Goal: Task Accomplishment & Management: Complete application form

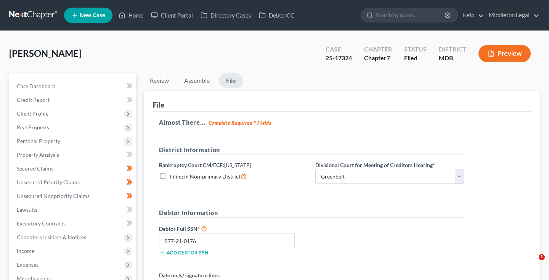
select select "1"
click at [39, 84] on span "Case Dashboard" at bounding box center [36, 86] width 39 height 6
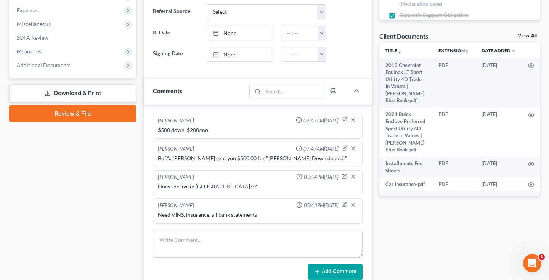
scroll to position [255, 0]
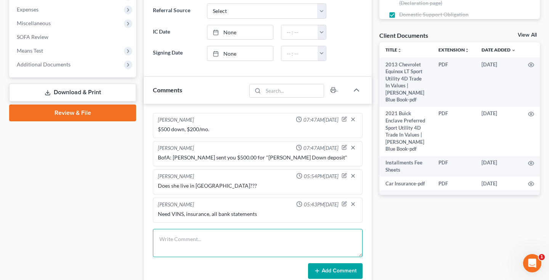
click at [193, 241] on textarea at bounding box center [258, 243] width 210 height 28
type textarea "Paid $169 case FF, $169 due 10/31"
click at [329, 274] on button "Add Comment" at bounding box center [335, 271] width 55 height 16
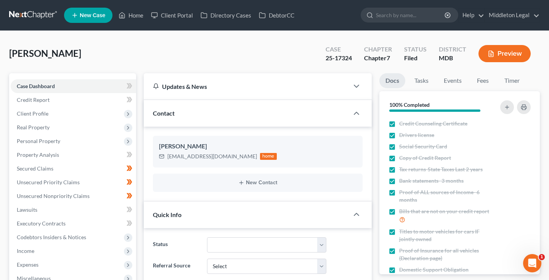
scroll to position [0, 0]
click at [34, 15] on link at bounding box center [33, 15] width 49 height 14
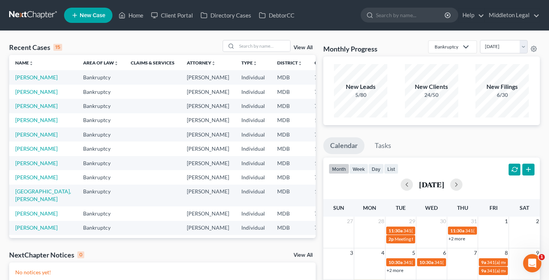
click at [298, 47] on link "View All" at bounding box center [303, 47] width 19 height 5
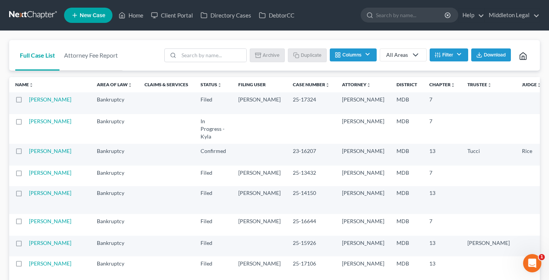
click at [452, 52] on button "Filter" at bounding box center [449, 54] width 39 height 13
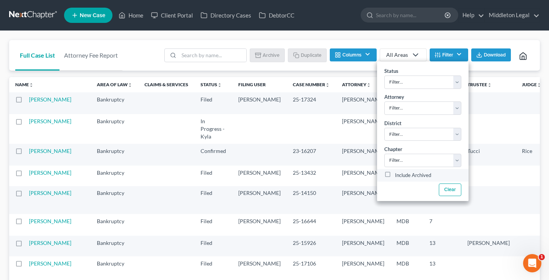
click at [395, 173] on label "Include Archived" at bounding box center [413, 175] width 36 height 9
click at [398, 173] on input "Include Archived" at bounding box center [400, 173] width 5 height 5
checkbox input "true"
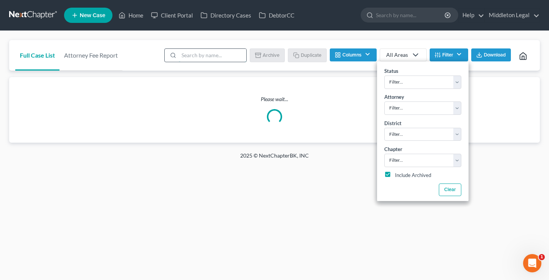
click at [222, 53] on input "search" at bounding box center [212, 55] width 67 height 13
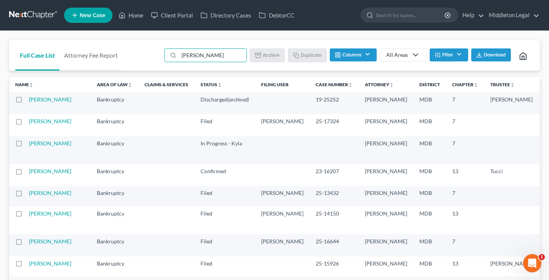
type input "Dyal"
click at [28, 12] on link at bounding box center [33, 15] width 49 height 14
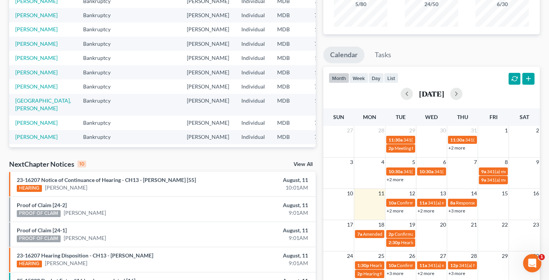
scroll to position [97, 0]
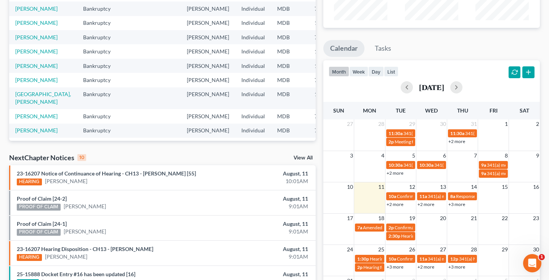
click at [393, 205] on link "+2 more" at bounding box center [395, 204] width 17 height 6
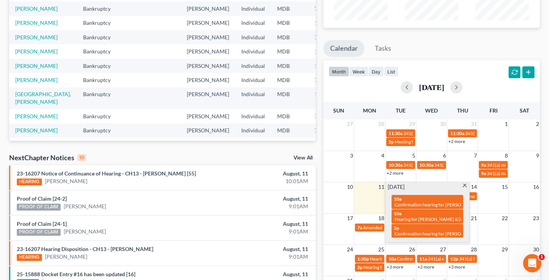
click at [465, 186] on span at bounding box center [465, 186] width 6 height 5
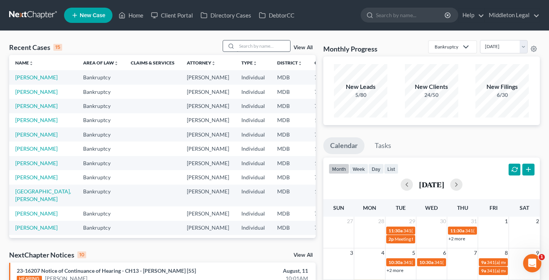
scroll to position [0, 0]
click at [274, 48] on input "search" at bounding box center [263, 45] width 53 height 11
type input "[PERSON_NAME]"
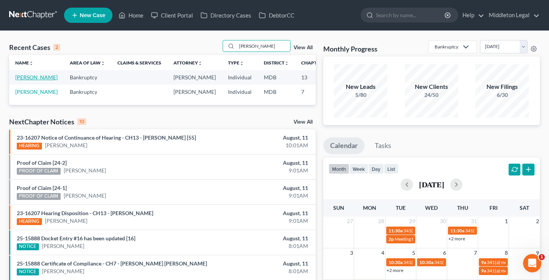
click at [18, 80] on link "[PERSON_NAME]" at bounding box center [36, 77] width 42 height 6
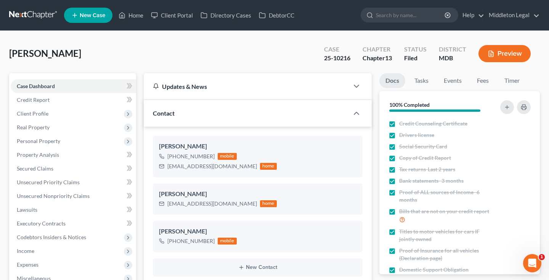
click at [27, 16] on link at bounding box center [33, 15] width 49 height 14
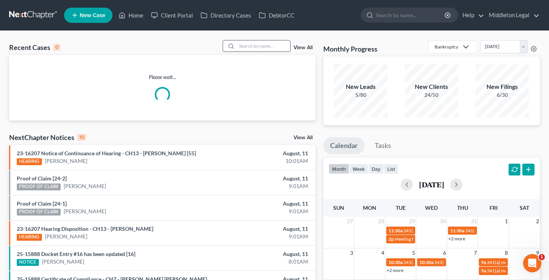
click at [256, 48] on input "search" at bounding box center [263, 45] width 53 height 11
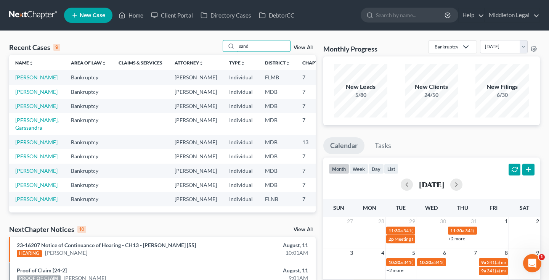
type input "sand"
click at [24, 80] on link "[PERSON_NAME]" at bounding box center [36, 77] width 42 height 6
select select "6"
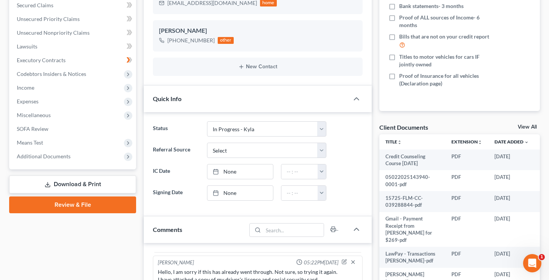
scroll to position [162, 0]
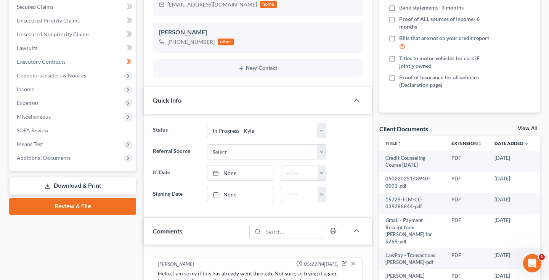
click at [525, 128] on link "View All" at bounding box center [527, 128] width 19 height 5
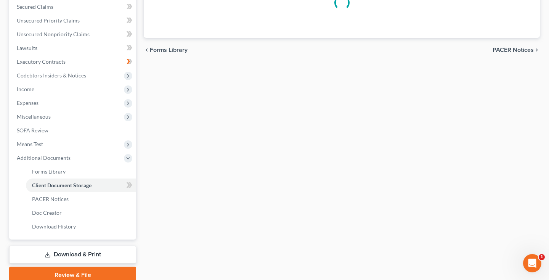
scroll to position [124, 0]
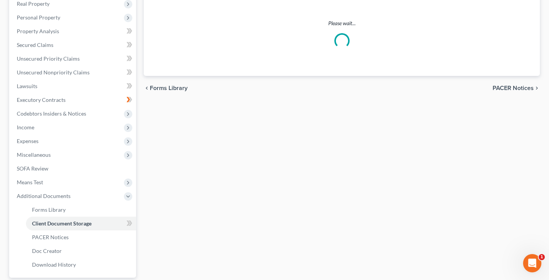
select select "9"
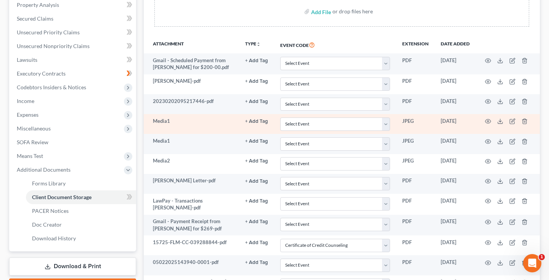
scroll to position [154, 0]
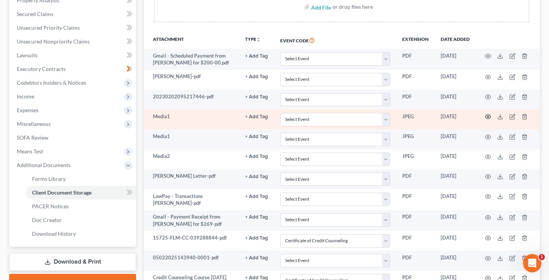
click at [486, 115] on icon "button" at bounding box center [488, 117] width 6 height 4
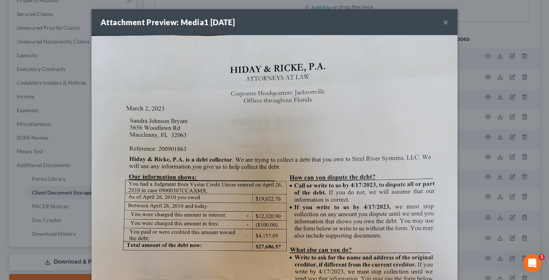
click at [445, 23] on button "×" at bounding box center [445, 22] width 5 height 9
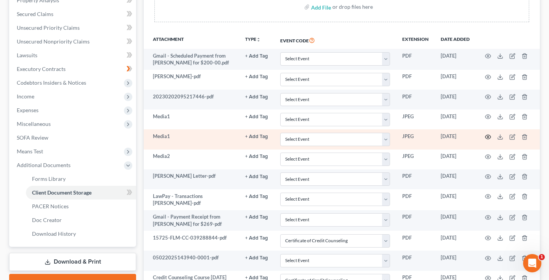
click at [488, 136] on icon "button" at bounding box center [488, 137] width 6 height 6
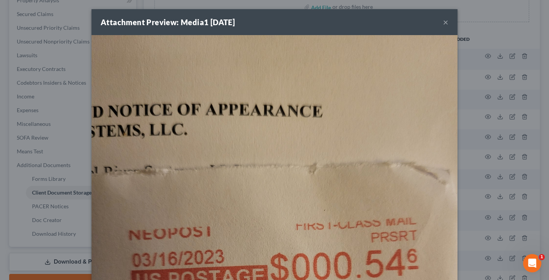
click at [444, 24] on button "×" at bounding box center [445, 22] width 5 height 9
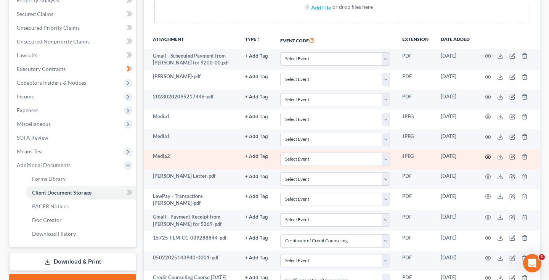
click at [486, 156] on icon "button" at bounding box center [488, 157] width 6 height 6
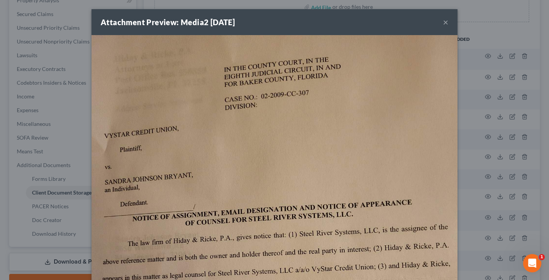
click at [446, 24] on button "×" at bounding box center [445, 22] width 5 height 9
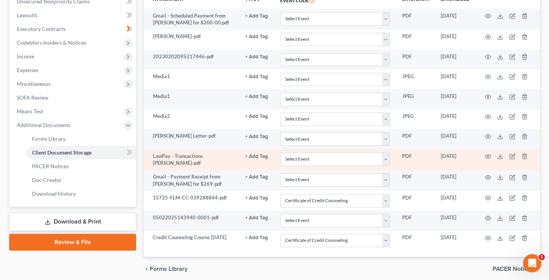
scroll to position [207, 0]
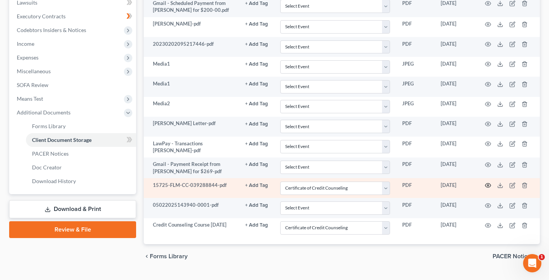
click at [488, 183] on icon "button" at bounding box center [488, 185] width 6 height 6
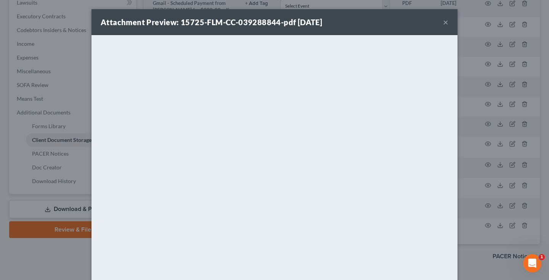
click at [444, 23] on button "×" at bounding box center [445, 22] width 5 height 9
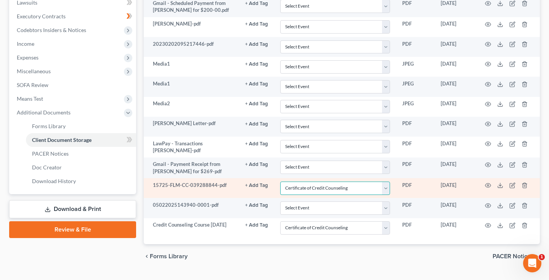
select select
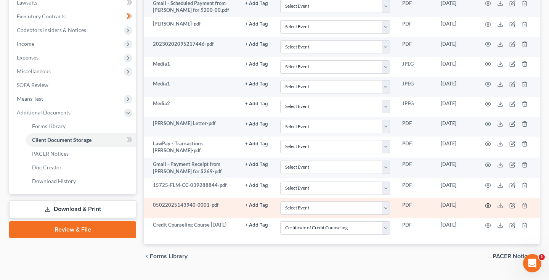
click at [487, 202] on icon "button" at bounding box center [488, 205] width 6 height 6
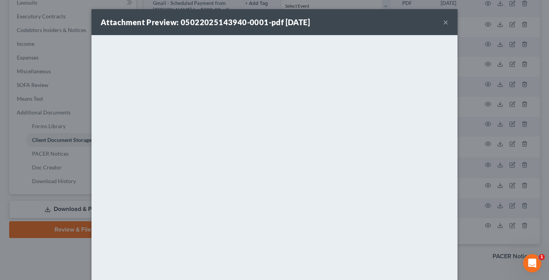
click at [445, 21] on button "×" at bounding box center [445, 22] width 5 height 9
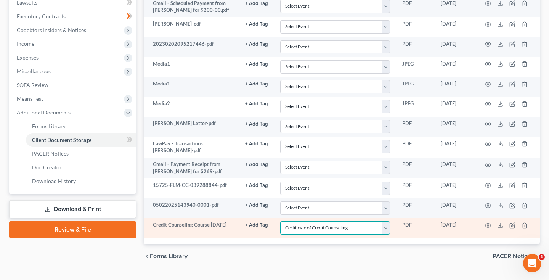
select select
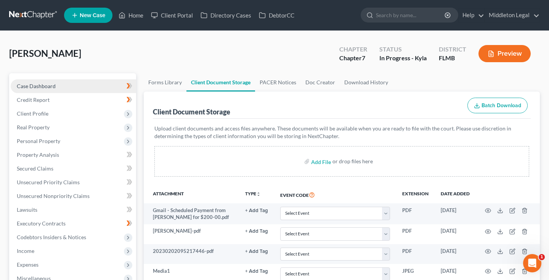
scroll to position [0, 0]
click at [33, 80] on link "Case Dashboard" at bounding box center [73, 86] width 125 height 14
select select "6"
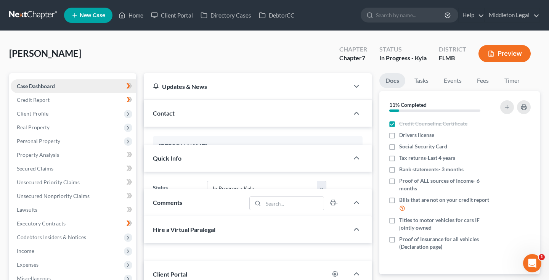
click at [33, 85] on span "Case Dashboard" at bounding box center [36, 86] width 38 height 6
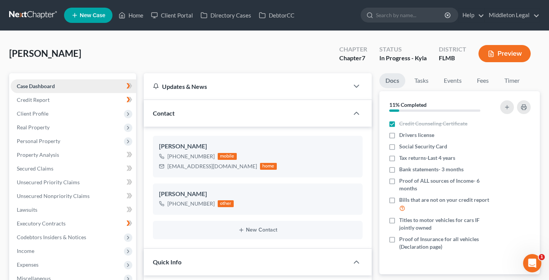
scroll to position [752, 0]
click at [36, 98] on span "Credit Report" at bounding box center [33, 99] width 33 height 6
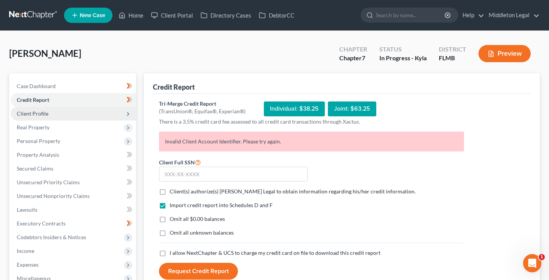
click at [38, 111] on span "Client Profile" at bounding box center [33, 113] width 32 height 6
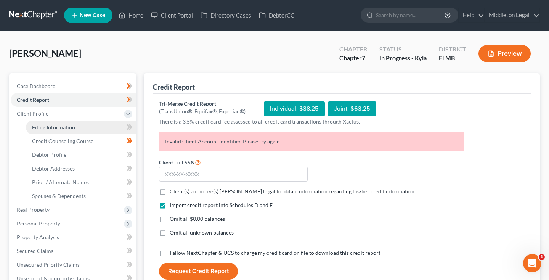
click at [42, 124] on span "Filing Information" at bounding box center [53, 127] width 43 height 6
select select "1"
select select "0"
select select "9"
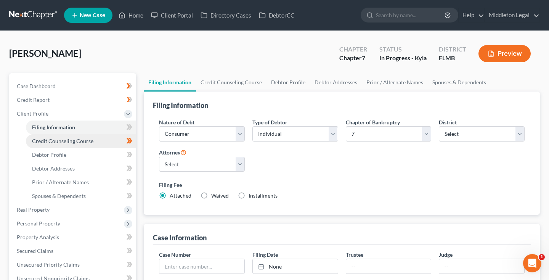
click at [45, 138] on span "Credit Counseling Course" at bounding box center [62, 141] width 61 height 6
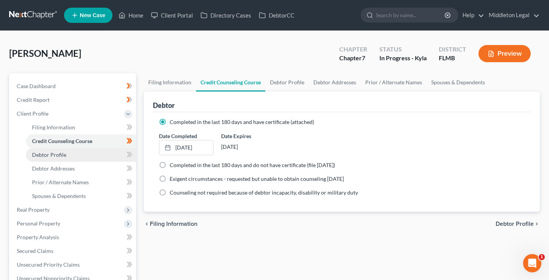
click at [46, 155] on span "Debtor Profile" at bounding box center [49, 154] width 34 height 6
select select "0"
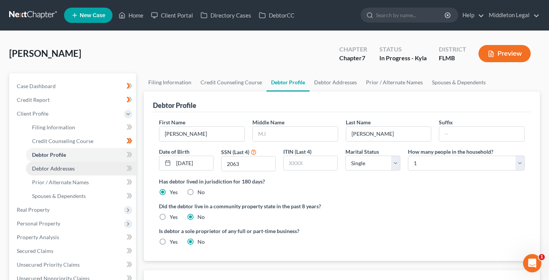
click at [46, 168] on span "Debtor Addresses" at bounding box center [53, 168] width 43 height 6
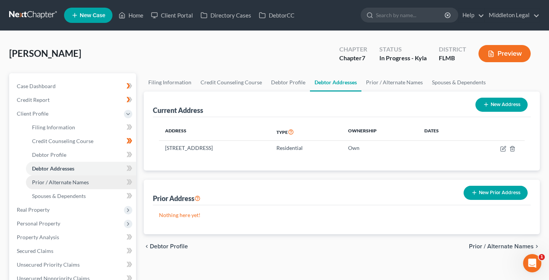
click at [50, 181] on span "Prior / Alternate Names" at bounding box center [60, 182] width 57 height 6
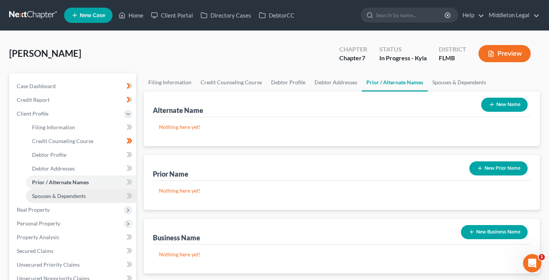
click at [51, 196] on span "Spouses & Dependents" at bounding box center [59, 196] width 54 height 6
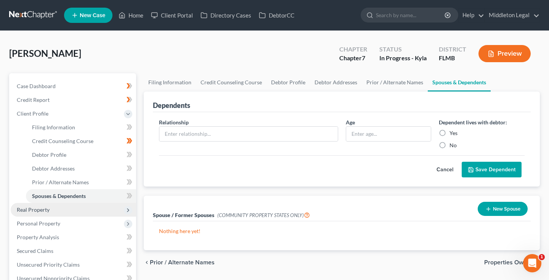
click at [45, 206] on span "Real Property" at bounding box center [33, 209] width 33 height 6
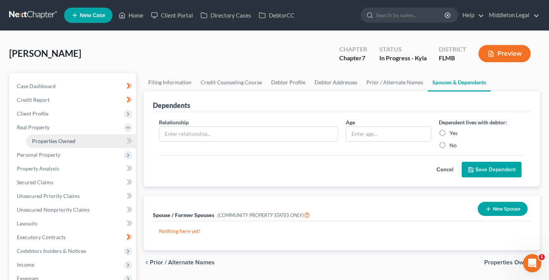
click at [51, 142] on span "Properties Owned" at bounding box center [53, 141] width 43 height 6
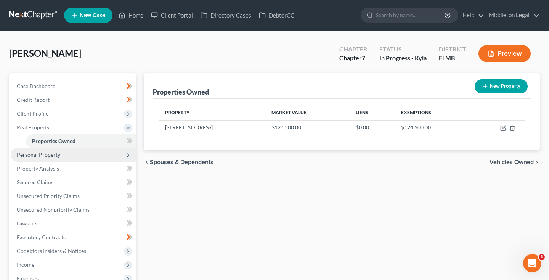
click at [47, 155] on span "Personal Property" at bounding box center [38, 154] width 43 height 6
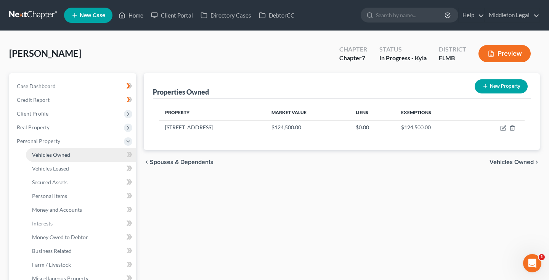
click at [46, 156] on span "Vehicles Owned" at bounding box center [51, 154] width 38 height 6
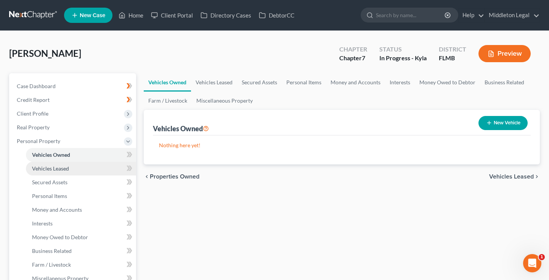
click at [47, 167] on span "Vehicles Leased" at bounding box center [50, 168] width 37 height 6
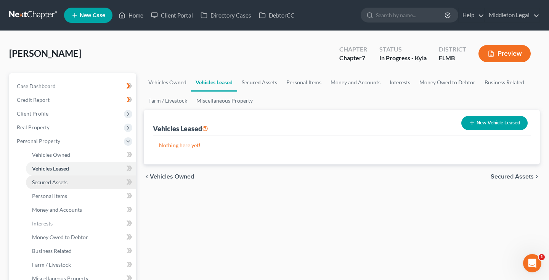
click at [46, 179] on span "Secured Assets" at bounding box center [49, 182] width 35 height 6
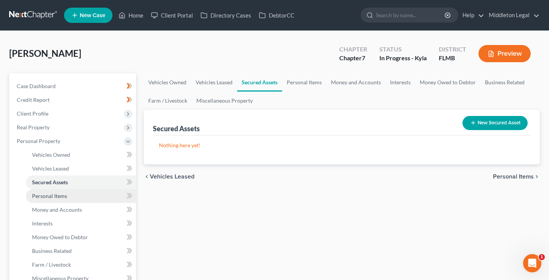
click at [47, 194] on span "Personal Items" at bounding box center [49, 196] width 35 height 6
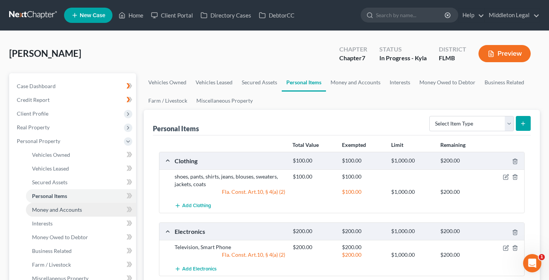
click at [47, 209] on span "Money and Accounts" at bounding box center [57, 209] width 50 height 6
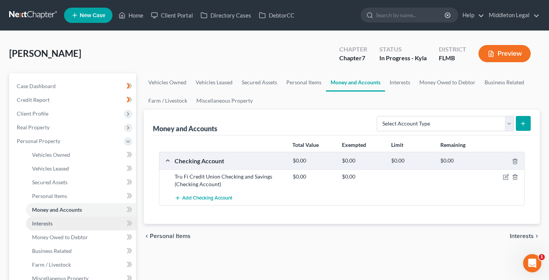
click at [43, 221] on span "Interests" at bounding box center [42, 223] width 21 height 6
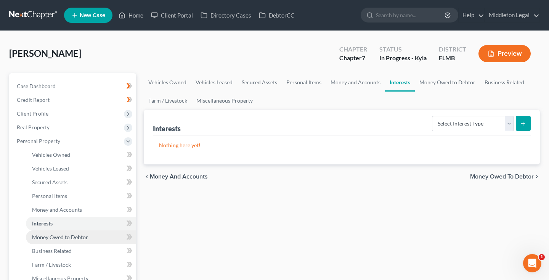
click at [45, 241] on link "Money Owed to Debtor" at bounding box center [81, 237] width 110 height 14
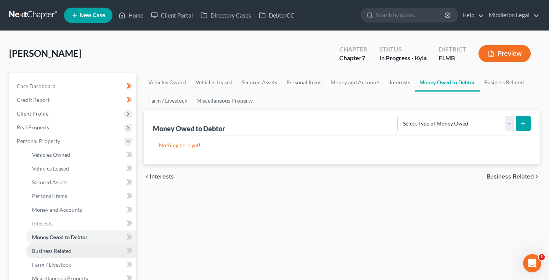
click at [48, 254] on link "Business Related" at bounding box center [81, 251] width 110 height 14
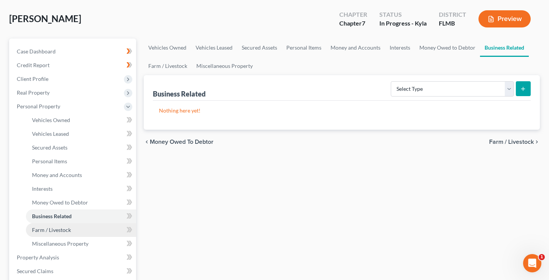
click at [53, 230] on span "Farm / Livestock" at bounding box center [51, 229] width 39 height 6
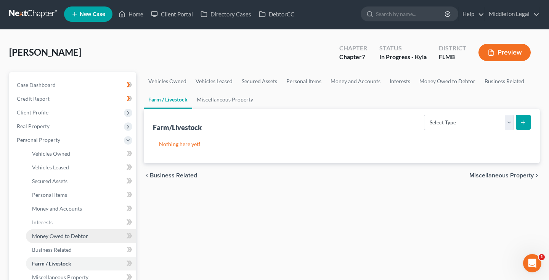
scroll to position [36, 0]
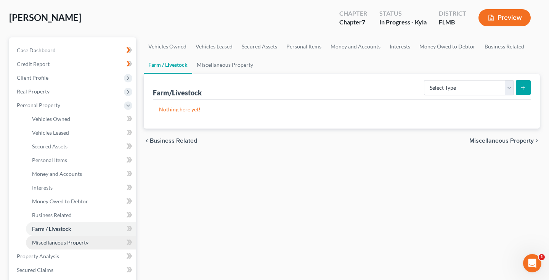
click at [53, 246] on link "Miscellaneous Property" at bounding box center [81, 243] width 110 height 14
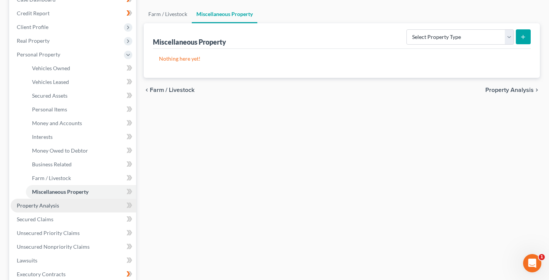
scroll to position [102, 0]
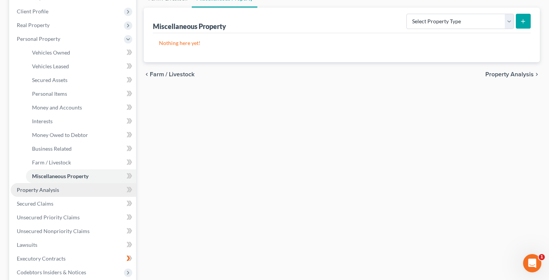
click at [50, 193] on link "Property Analysis" at bounding box center [73, 190] width 125 height 14
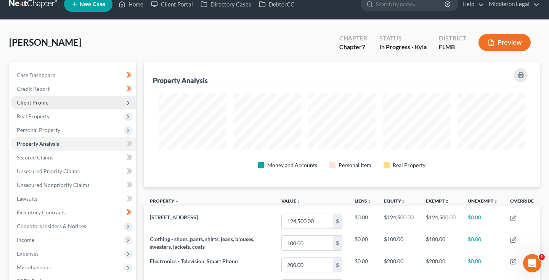
scroll to position [2, 0]
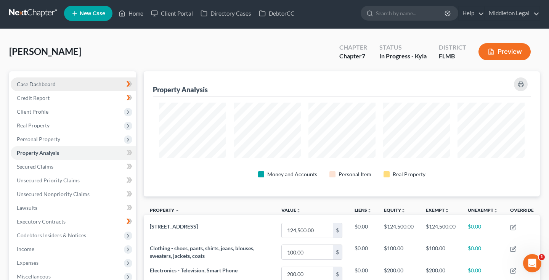
click at [51, 83] on span "Case Dashboard" at bounding box center [36, 84] width 39 height 6
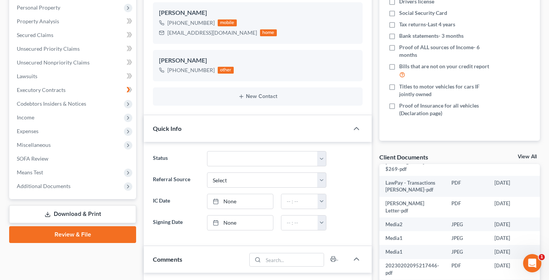
scroll to position [23, 0]
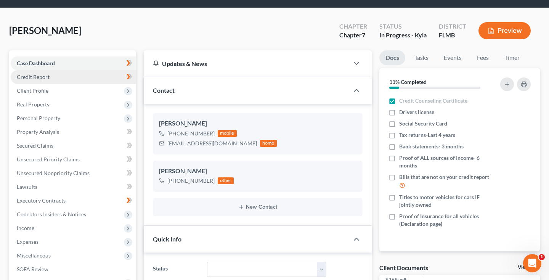
click at [36, 78] on span "Credit Report" at bounding box center [33, 77] width 33 height 6
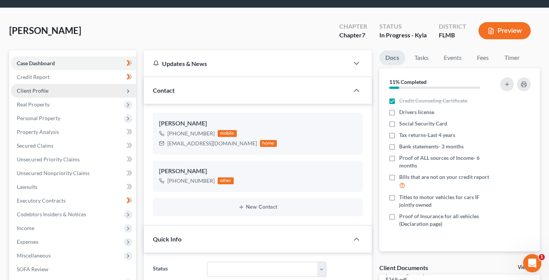
click at [34, 92] on span "Client Profile" at bounding box center [33, 90] width 32 height 6
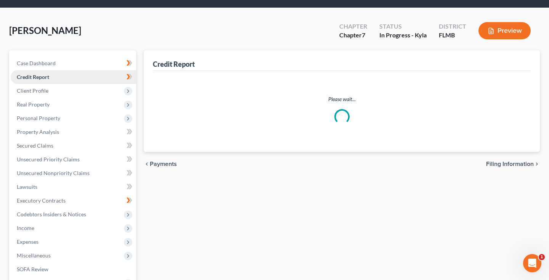
click at [42, 80] on span "Credit Report" at bounding box center [33, 77] width 32 height 6
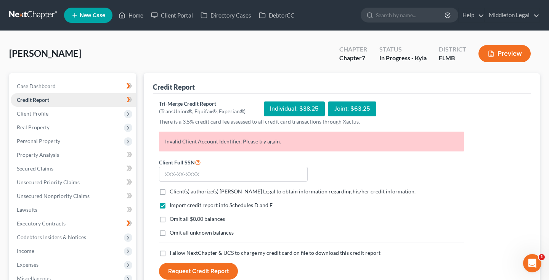
click at [39, 105] on link "Credit Report" at bounding box center [73, 100] width 125 height 14
click at [37, 114] on span "Client Profile" at bounding box center [33, 113] width 32 height 6
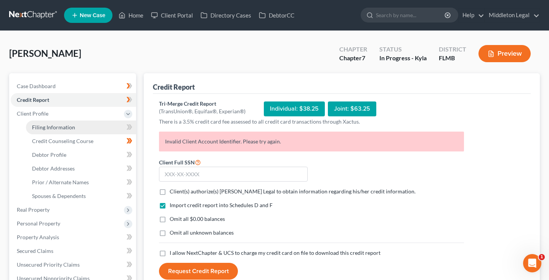
click at [41, 127] on span "Filing Information" at bounding box center [53, 127] width 43 height 6
select select "1"
select select "0"
select select "15"
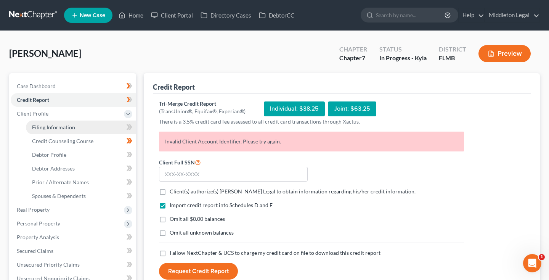
select select "0"
select select "9"
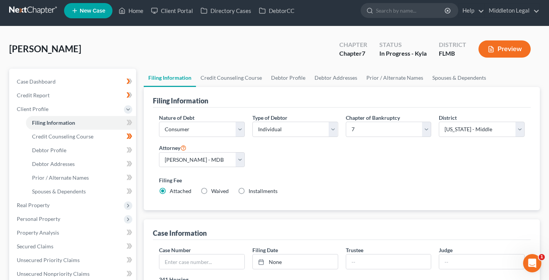
scroll to position [29, 0]
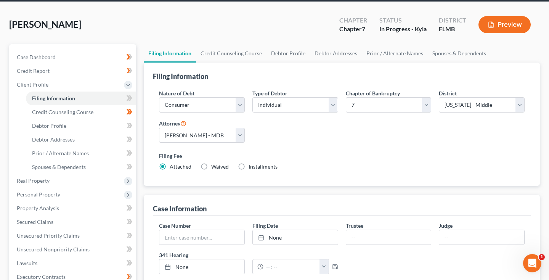
click at [211, 167] on label "Waived Waived" at bounding box center [220, 167] width 18 height 8
click at [214, 167] on input "Waived Waived" at bounding box center [216, 165] width 5 height 5
radio input "true"
radio input "false"
click at [88, 114] on span "Credit Counseling Course" at bounding box center [62, 112] width 61 height 6
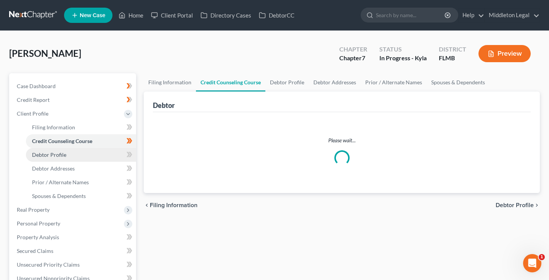
click at [73, 155] on link "Debtor Profile" at bounding box center [81, 155] width 110 height 14
select select "0"
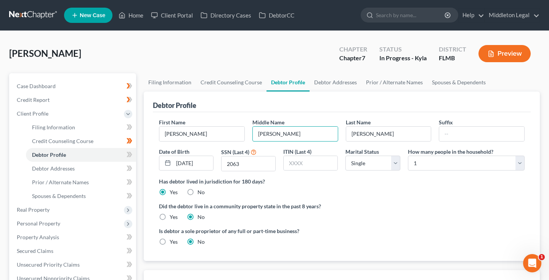
drag, startPoint x: 281, startPoint y: 136, endPoint x: 248, endPoint y: 136, distance: 32.4
click at [249, 136] on div "Middle Name Kay" at bounding box center [295, 129] width 93 height 23
type input "J"
type input "Johnson Bryant"
click at [299, 134] on input "text" at bounding box center [295, 134] width 85 height 14
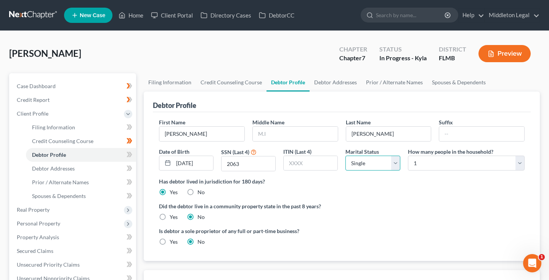
select select "4"
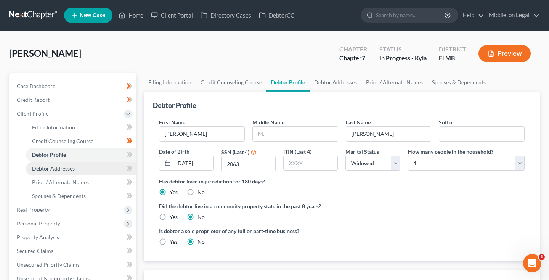
click at [67, 167] on span "Debtor Addresses" at bounding box center [53, 168] width 43 height 6
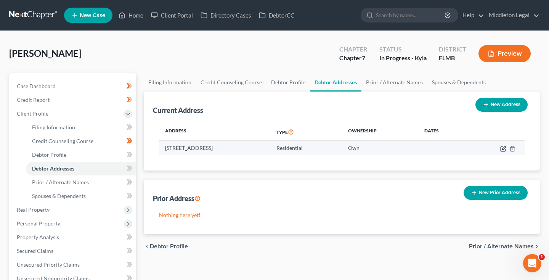
click at [503, 149] on icon "button" at bounding box center [503, 149] width 6 height 6
select select "9"
select select "0"
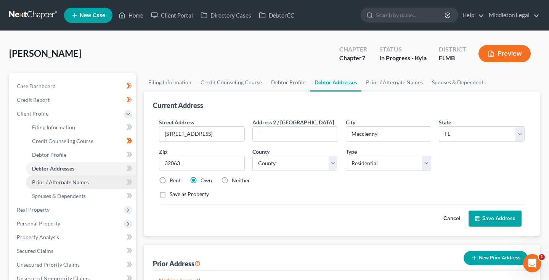
click at [49, 181] on span "Prior / Alternate Names" at bounding box center [60, 182] width 57 height 6
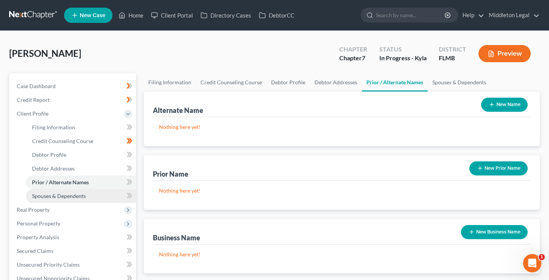
click at [55, 194] on span "Spouses & Dependents" at bounding box center [59, 196] width 54 height 6
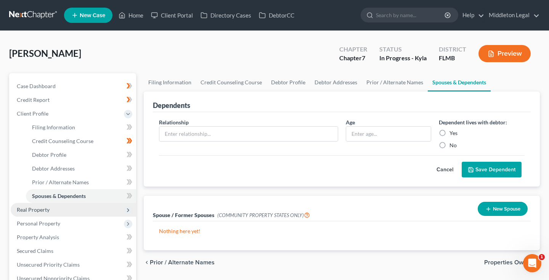
click at [47, 209] on span "Real Property" at bounding box center [33, 209] width 33 height 6
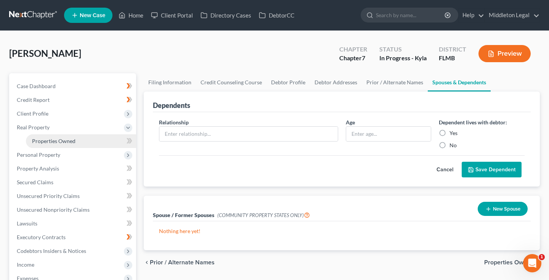
click at [51, 143] on span "Properties Owned" at bounding box center [53, 141] width 43 height 6
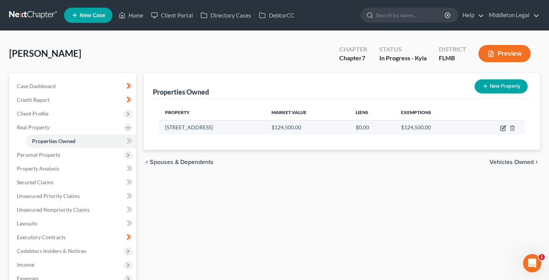
click at [503, 128] on icon "button" at bounding box center [503, 126] width 3 height 3
click at [503, 127] on icon "button" at bounding box center [503, 128] width 6 height 6
select select "9"
select select "1"
select select "0"
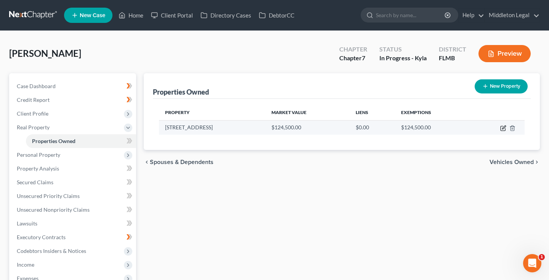
select select "0"
select select "9"
select select "1"
select select "0"
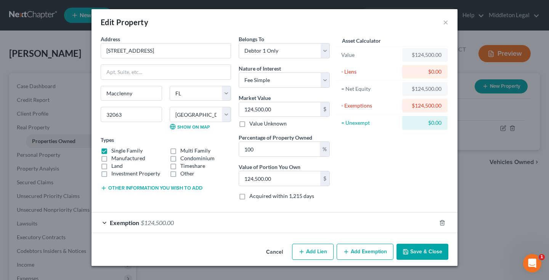
click at [276, 251] on button "Cancel" at bounding box center [274, 251] width 29 height 15
click at [272, 252] on button "Cancel" at bounding box center [274, 251] width 29 height 15
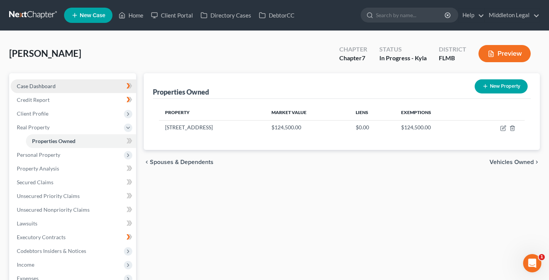
click at [51, 88] on span "Case Dashboard" at bounding box center [36, 86] width 39 height 6
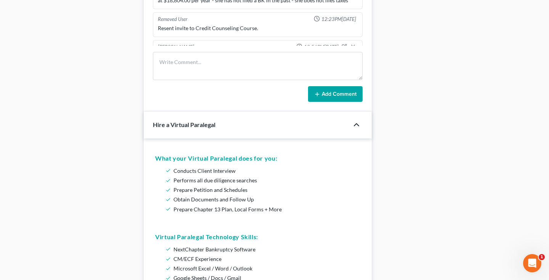
scroll to position [752, 0]
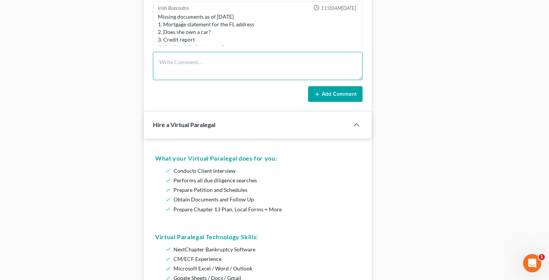
click at [239, 75] on textarea at bounding box center [258, 66] width 210 height 28
type textarea "Liens on property (homestead) Baker Co. FL"
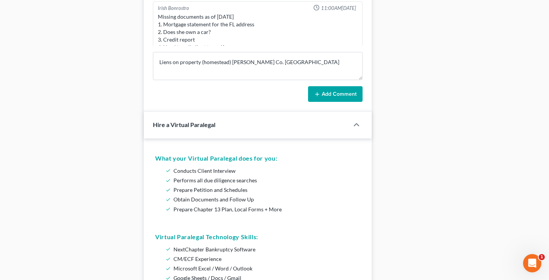
click at [334, 97] on button "Add Comment" at bounding box center [335, 94] width 55 height 16
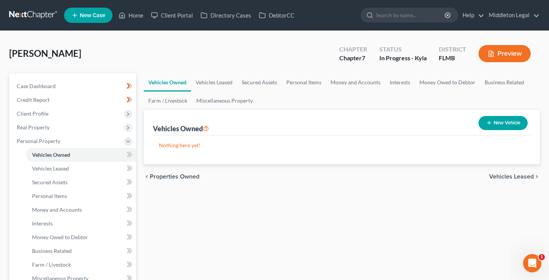
click at [511, 121] on button "New Vehicle" at bounding box center [502, 123] width 49 height 14
select select "0"
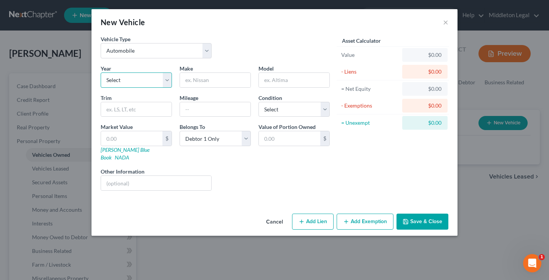
select select "13"
click at [192, 80] on input "text" at bounding box center [215, 80] width 71 height 14
type input "t"
type input "Toyota Cam"
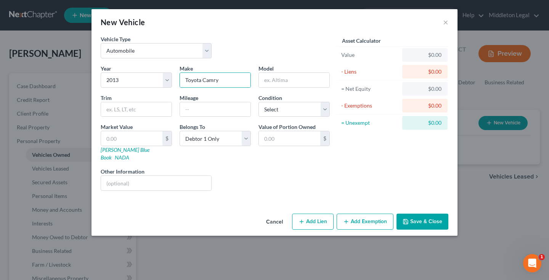
drag, startPoint x: 172, startPoint y: 104, endPoint x: 420, endPoint y: 214, distance: 270.8
click at [420, 214] on button "Save & Close" at bounding box center [422, 221] width 52 height 16
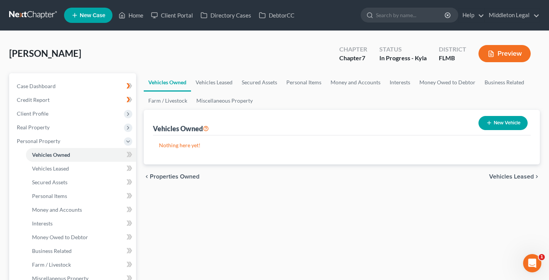
click at [496, 123] on button "New Vehicle" at bounding box center [502, 123] width 49 height 14
select select "0"
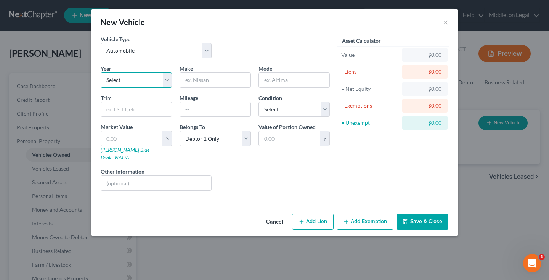
select select "17"
click at [221, 75] on input "text" at bounding box center [215, 80] width 71 height 14
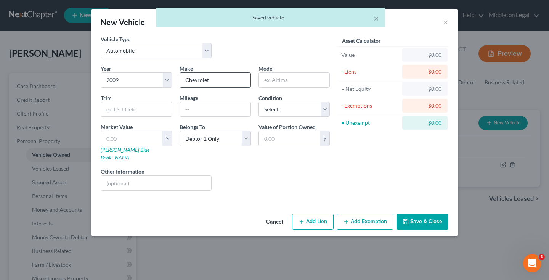
type input "Chevrolet"
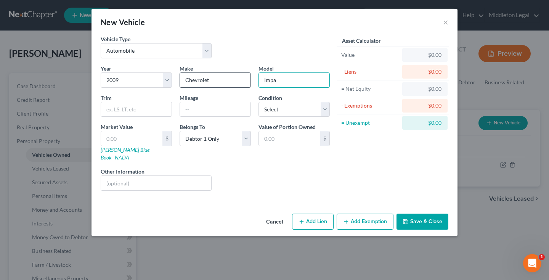
type input "Impal"
click at [426, 215] on button "Save & Close" at bounding box center [422, 221] width 52 height 16
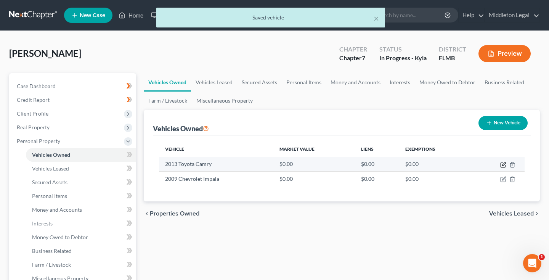
click at [502, 165] on icon "button" at bounding box center [503, 165] width 6 height 6
select select "0"
select select "13"
select select "0"
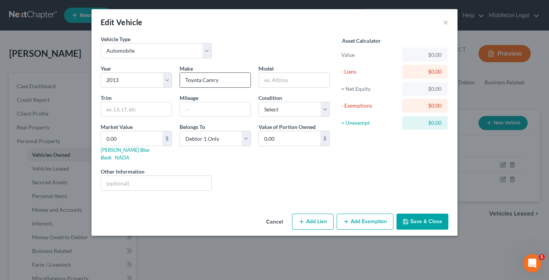
drag, startPoint x: 204, startPoint y: 79, endPoint x: 222, endPoint y: 80, distance: 18.7
click at [222, 80] on input "Toyota Camry" at bounding box center [215, 80] width 71 height 14
type input "Toyota"
click at [282, 82] on input "text" at bounding box center [294, 80] width 71 height 14
type input "Camry"
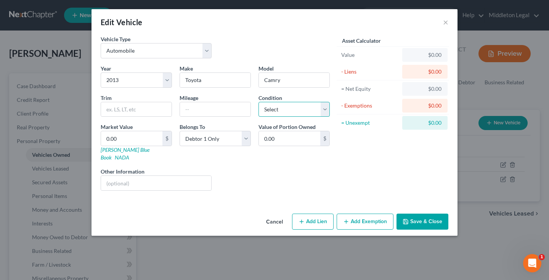
select select "4"
click at [196, 110] on input "text" at bounding box center [215, 109] width 71 height 14
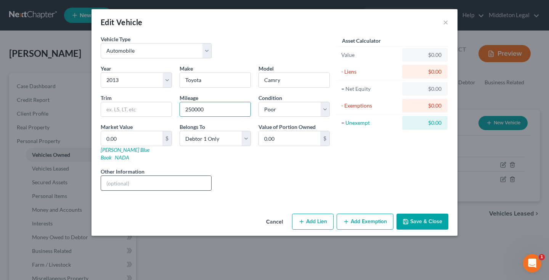
type input "250000"
click at [139, 176] on input "text" at bounding box center [156, 183] width 110 height 14
type input "VIN"
click at [420, 213] on button "Save & Close" at bounding box center [422, 221] width 52 height 16
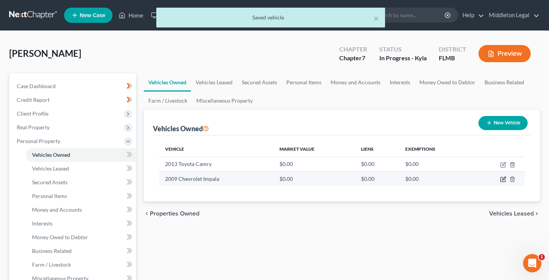
click at [504, 178] on icon "button" at bounding box center [503, 179] width 6 height 6
click at [504, 179] on icon "button" at bounding box center [503, 178] width 3 height 3
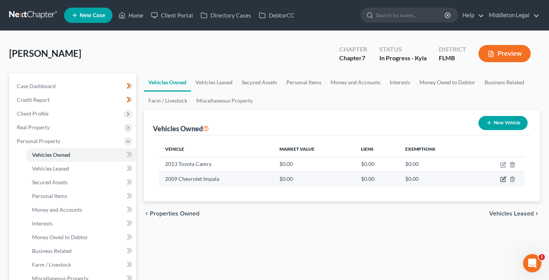
select select "0"
select select "17"
select select "0"
select select "17"
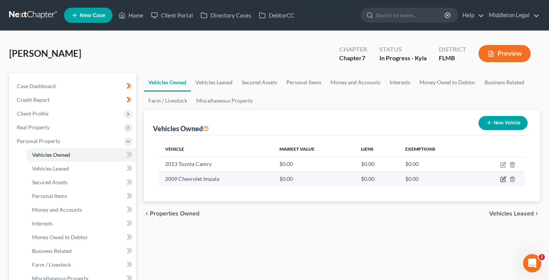
select select "0"
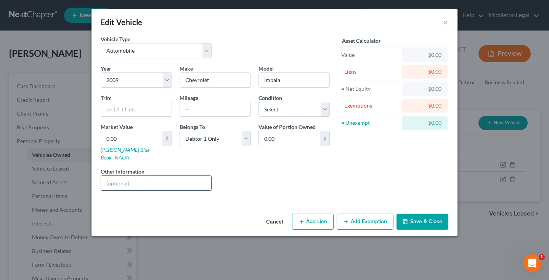
click at [186, 179] on input "text" at bounding box center [156, 183] width 110 height 14
type input "VIN"
click at [247, 109] on input "text" at bounding box center [215, 109] width 71 height 14
click at [409, 217] on button "Save & Close" at bounding box center [422, 221] width 52 height 16
click at [428, 213] on button "Save & Close" at bounding box center [422, 221] width 52 height 16
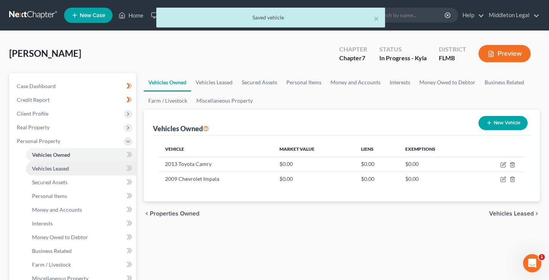
click at [56, 168] on span "Vehicles Leased" at bounding box center [50, 168] width 37 height 6
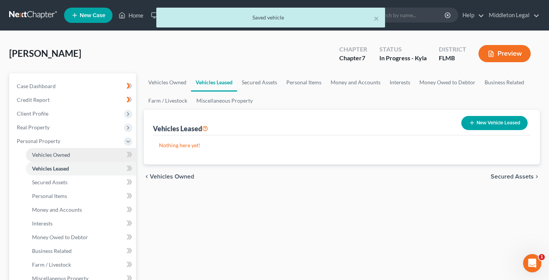
click at [54, 159] on link "Vehicles Owned" at bounding box center [81, 155] width 110 height 14
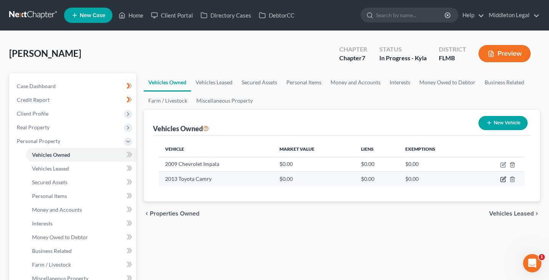
click at [501, 178] on icon "button" at bounding box center [503, 179] width 6 height 6
click at [503, 178] on icon "button" at bounding box center [503, 179] width 6 height 6
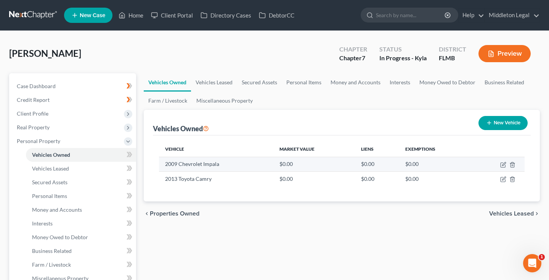
select select "0"
select select "13"
select select "4"
select select "0"
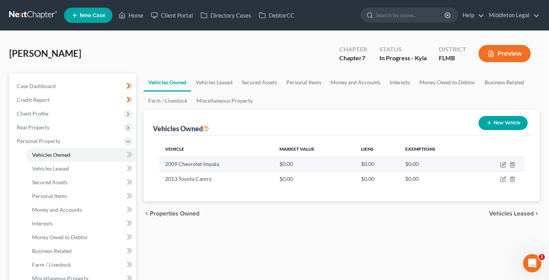
select select "13"
select select "4"
select select "0"
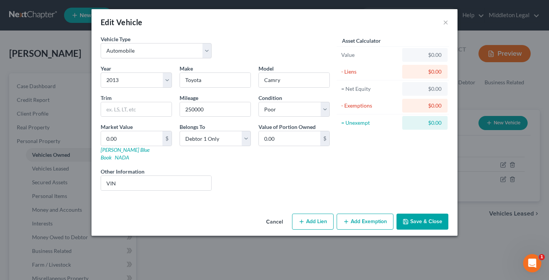
click at [311, 216] on button "Add Lien" at bounding box center [313, 221] width 42 height 16
select select "0"
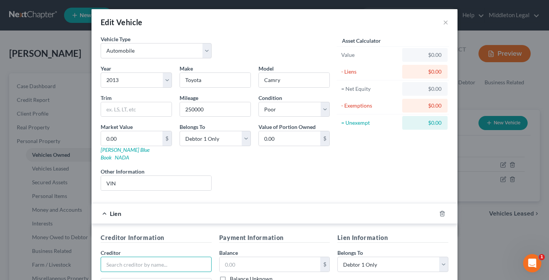
click at [173, 257] on input "text" at bounding box center [156, 264] width 111 height 15
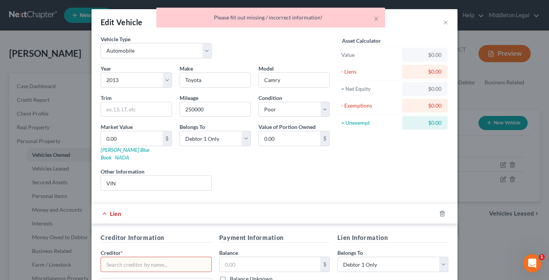
click at [190, 257] on input "text" at bounding box center [156, 264] width 111 height 15
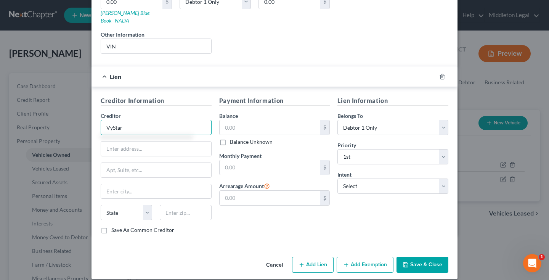
type input "VyStar"
click at [424, 258] on button "Save & Close" at bounding box center [422, 265] width 52 height 16
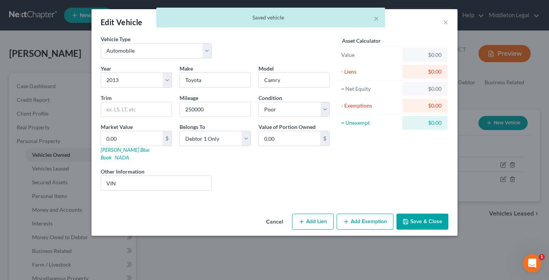
click at [440, 215] on button "Save & Close" at bounding box center [422, 221] width 52 height 16
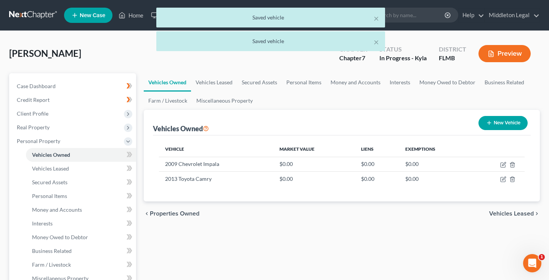
scroll to position [110, 0]
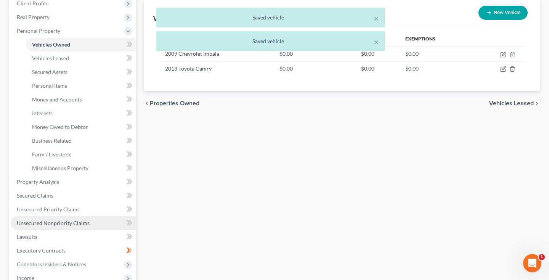
click at [67, 222] on span "Unsecured Nonpriority Claims" at bounding box center [53, 223] width 73 height 6
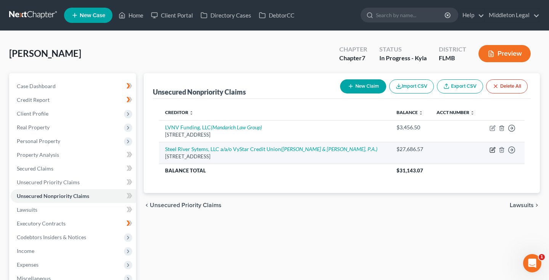
click at [492, 148] on icon "button" at bounding box center [492, 150] width 6 height 6
select select "14"
select select "0"
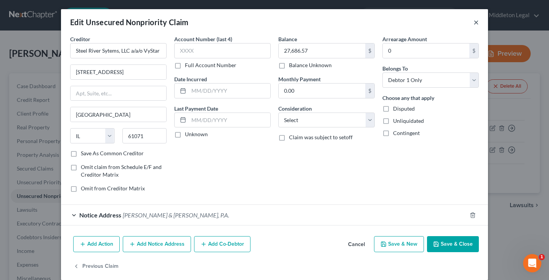
click at [475, 20] on button "×" at bounding box center [475, 22] width 5 height 9
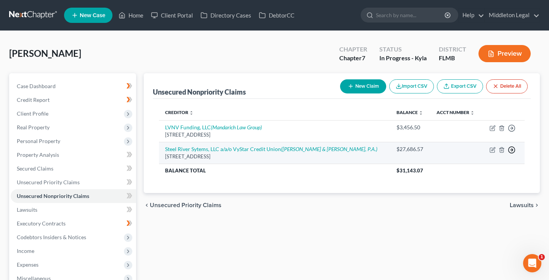
click at [510, 132] on icon "button" at bounding box center [512, 128] width 8 height 8
click at [489, 154] on link "Move to D" at bounding box center [477, 155] width 64 height 13
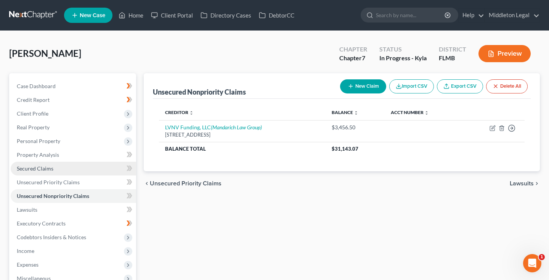
click at [39, 167] on span "Secured Claims" at bounding box center [35, 168] width 37 height 6
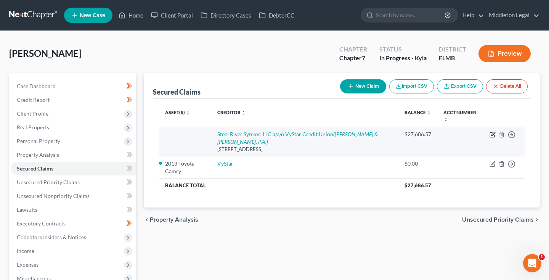
click at [491, 132] on icon "button" at bounding box center [492, 135] width 6 height 6
select select "14"
select select "0"
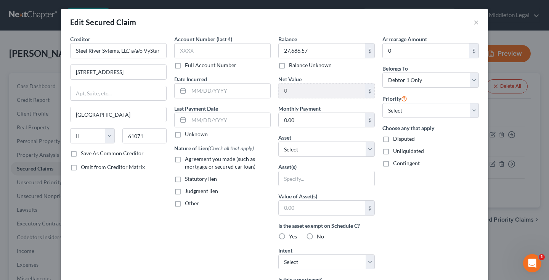
click at [185, 158] on label "Agreement you made (such as mortgage or secured car loan)" at bounding box center [228, 162] width 86 height 15
click at [188, 158] on input "Agreement you made (such as mortgage or secured car loan)" at bounding box center [190, 157] width 5 height 5
checkbox input "true"
select select "4"
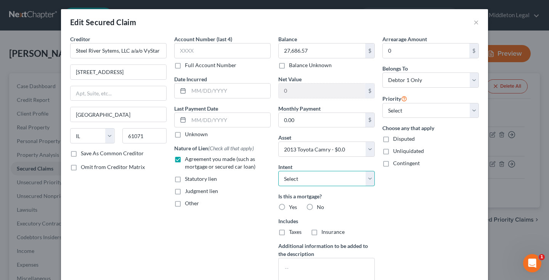
select select "0"
click at [317, 208] on label "No" at bounding box center [320, 207] width 7 height 8
click at [320, 208] on input "No" at bounding box center [322, 205] width 5 height 5
radio input "true"
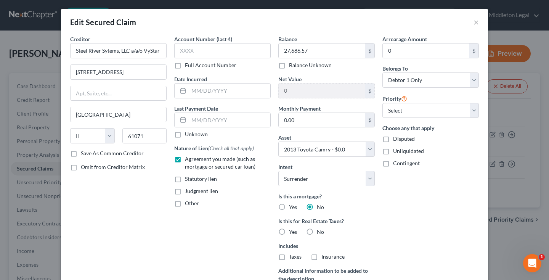
click at [317, 229] on label "No" at bounding box center [320, 232] width 7 height 8
click at [320, 229] on input "No" at bounding box center [322, 230] width 5 height 5
radio input "true"
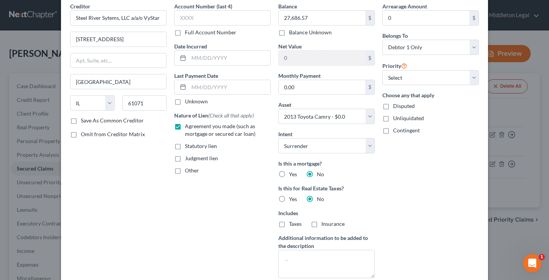
scroll to position [83, 0]
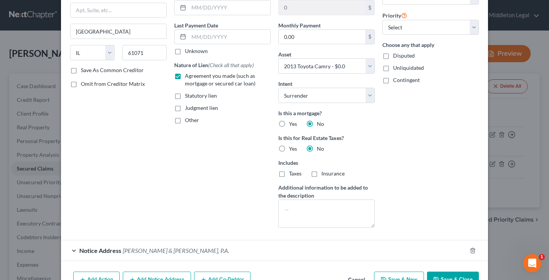
click at [455, 271] on button "Save & Close" at bounding box center [453, 279] width 52 height 16
select select
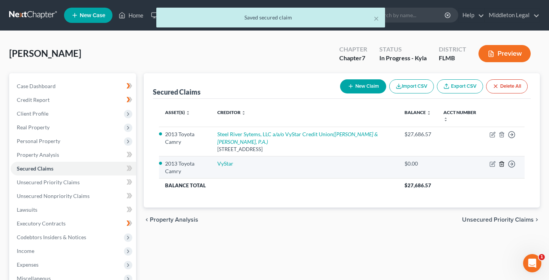
click at [502, 164] on line "button" at bounding box center [502, 165] width 0 height 2
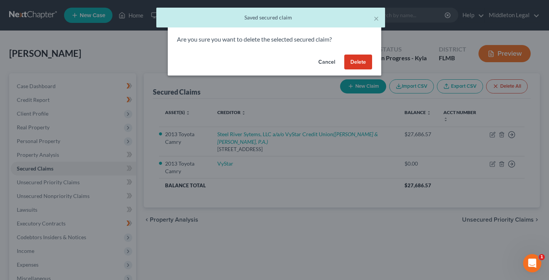
click at [359, 62] on button "Delete" at bounding box center [358, 62] width 28 height 15
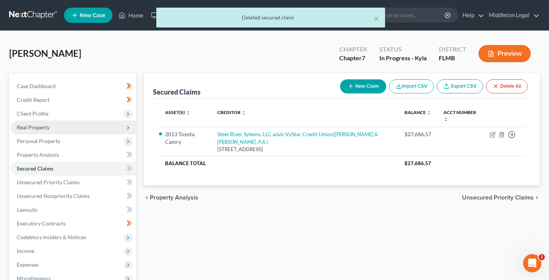
click at [70, 128] on span "Real Property" at bounding box center [73, 127] width 125 height 14
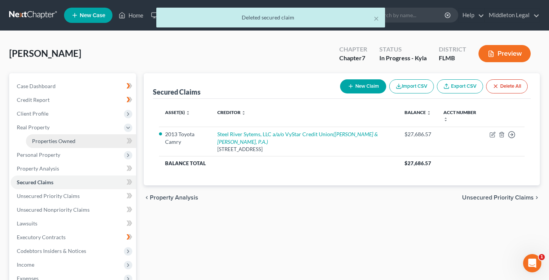
click at [70, 138] on span "Properties Owned" at bounding box center [53, 141] width 43 height 6
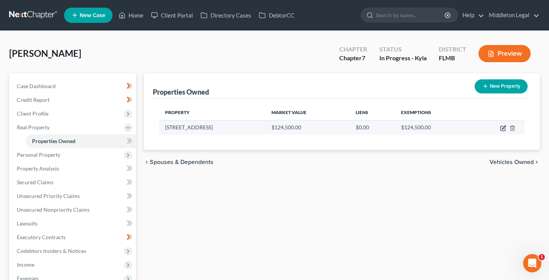
click at [504, 128] on icon "button" at bounding box center [503, 128] width 6 height 6
select select "9"
select select "1"
select select "0"
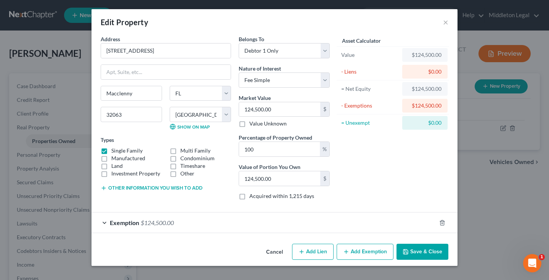
click at [323, 255] on button "Add Lien" at bounding box center [313, 252] width 42 height 16
select select "0"
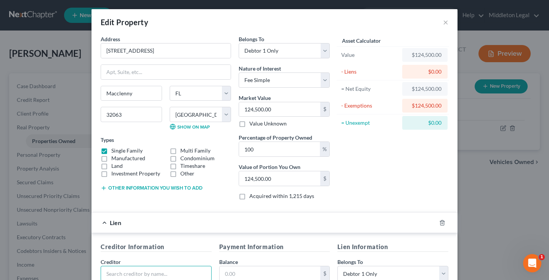
click at [196, 266] on input "text" at bounding box center [156, 273] width 111 height 15
type input "Steel"
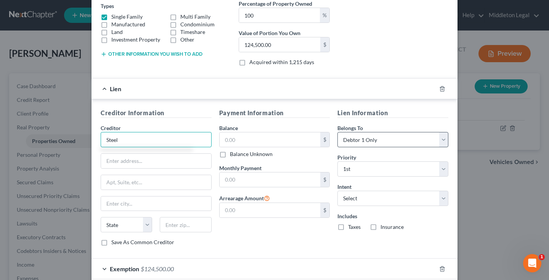
scroll to position [153, 0]
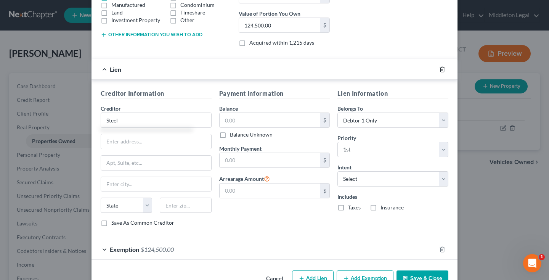
click at [442, 68] on icon "button" at bounding box center [442, 69] width 6 height 6
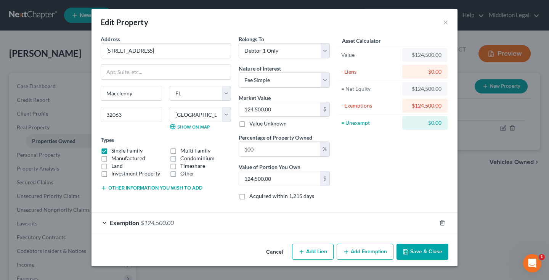
click at [418, 256] on button "Save & Close" at bounding box center [422, 252] width 52 height 16
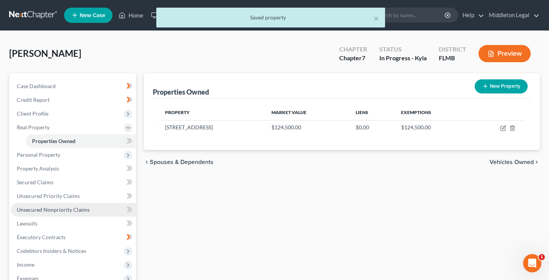
click at [67, 207] on span "Unsecured Nonpriority Claims" at bounding box center [53, 209] width 73 height 6
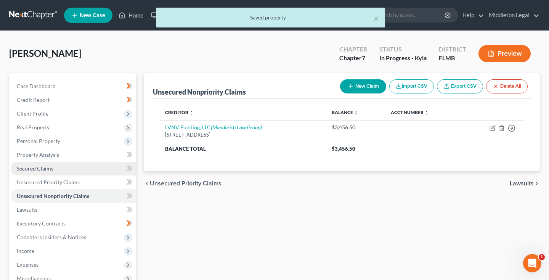
click at [62, 170] on link "Secured Claims" at bounding box center [73, 169] width 125 height 14
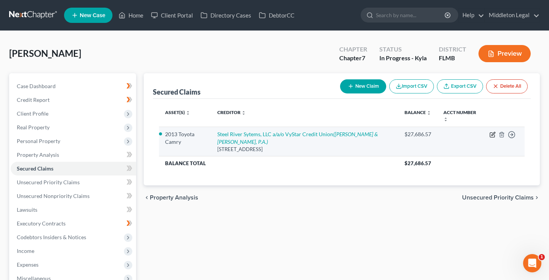
click at [491, 132] on icon "button" at bounding box center [492, 135] width 6 height 6
select select "14"
select select "0"
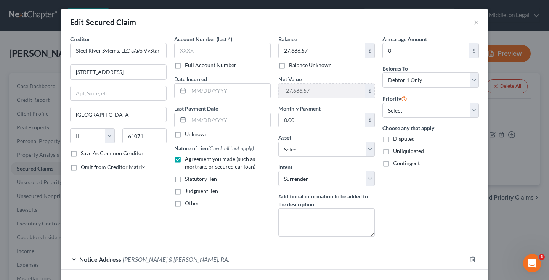
click at [81, 154] on label "Save As Common Creditor" at bounding box center [112, 153] width 63 height 8
click at [84, 154] on input "Save As Common Creditor" at bounding box center [86, 151] width 5 height 5
checkbox input "true"
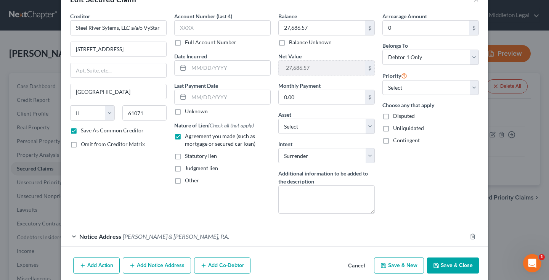
click at [446, 257] on button "Save & Close" at bounding box center [453, 265] width 52 height 16
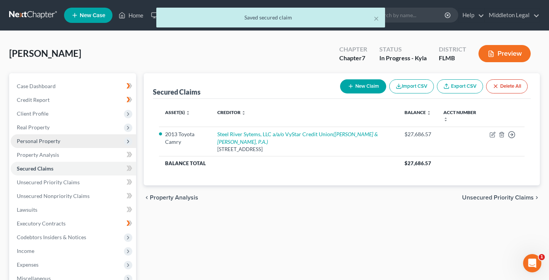
click at [66, 140] on span "Personal Property" at bounding box center [73, 141] width 125 height 14
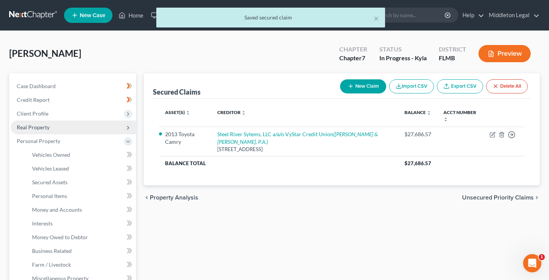
click at [58, 129] on span "Real Property" at bounding box center [73, 127] width 125 height 14
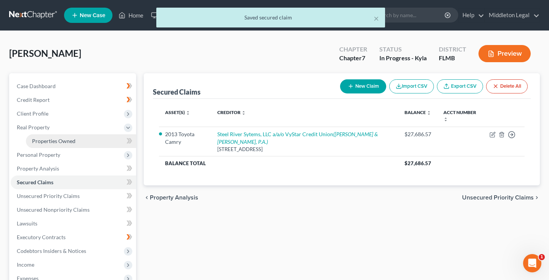
click at [62, 140] on span "Properties Owned" at bounding box center [53, 141] width 43 height 6
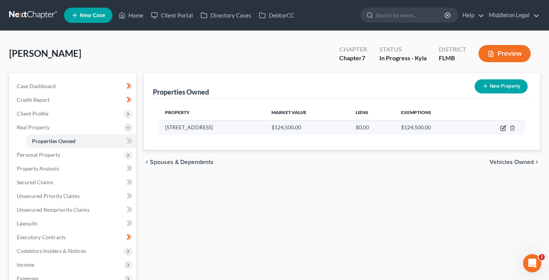
click at [504, 128] on icon "button" at bounding box center [503, 126] width 3 height 3
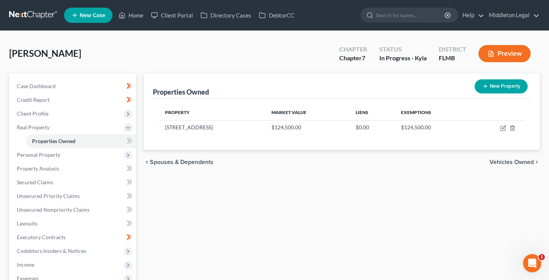
select select "9"
select select "1"
select select "0"
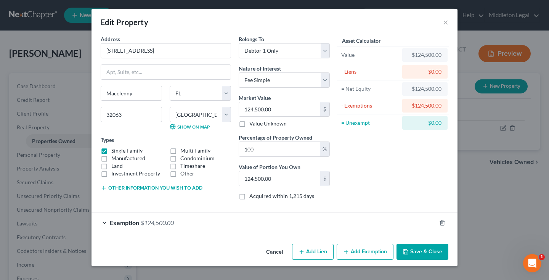
click at [319, 251] on button "Add Lien" at bounding box center [313, 252] width 42 height 16
select select "0"
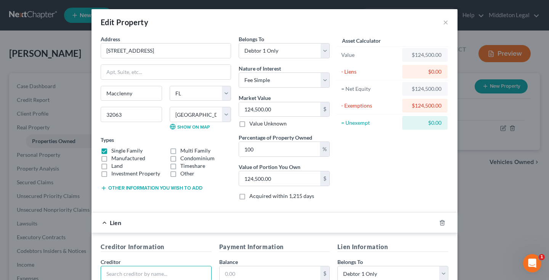
click at [167, 266] on input "text" at bounding box center [156, 273] width 111 height 15
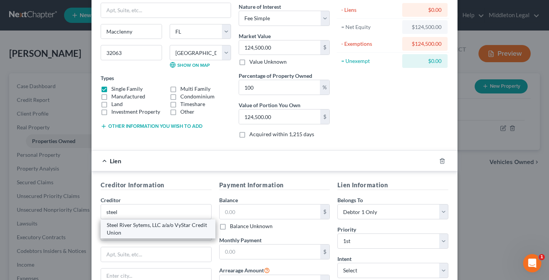
click at [157, 225] on div "Steel River Sytems, LLC a/a/o VyStar Credit Union" at bounding box center [158, 228] width 103 height 15
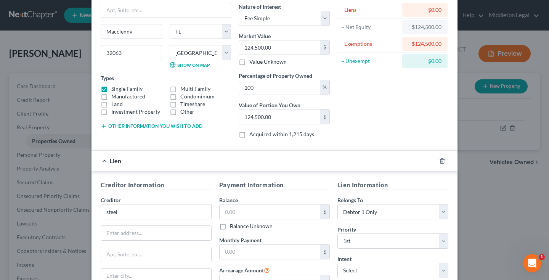
type input "Steel River Sytems, LLC a/a/o VyStar Credit Union"
type input "405 W Rock Falls Rd"
type input "Rock Falls"
select select "14"
type input "61071"
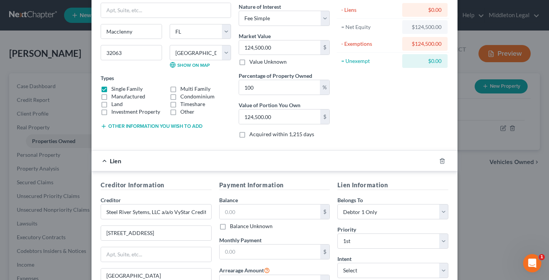
scroll to position [175, 0]
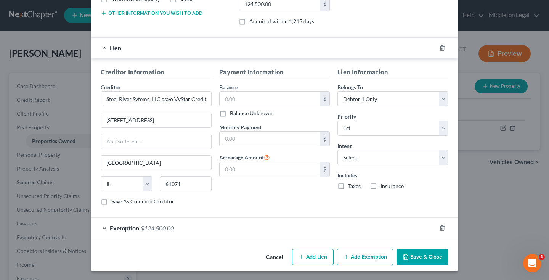
click at [428, 255] on button "Save & Close" at bounding box center [422, 257] width 52 height 16
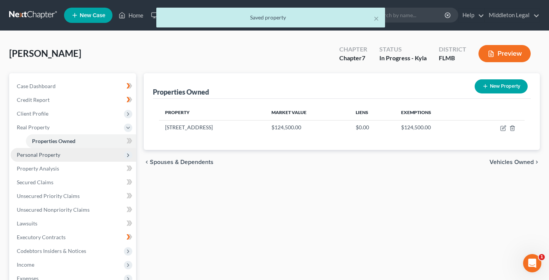
click at [51, 157] on span "Personal Property" at bounding box center [38, 154] width 43 height 6
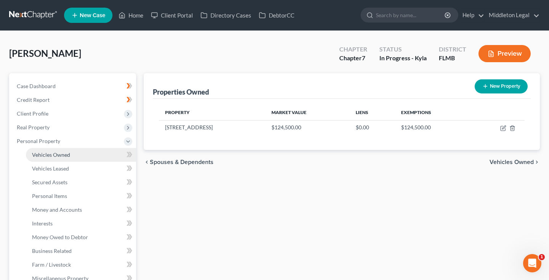
click at [51, 156] on span "Vehicles Owned" at bounding box center [51, 154] width 38 height 6
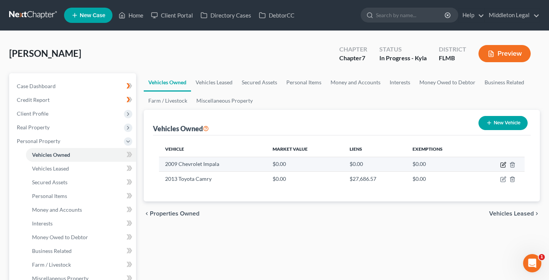
click at [503, 165] on icon "button" at bounding box center [503, 165] width 6 height 6
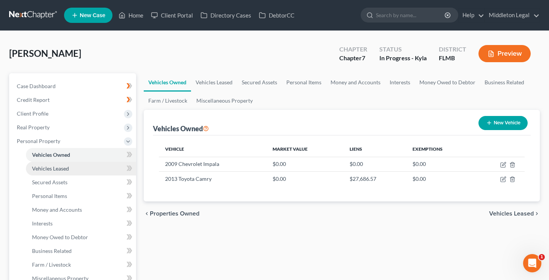
click at [63, 168] on span "Vehicles Leased" at bounding box center [50, 168] width 37 height 6
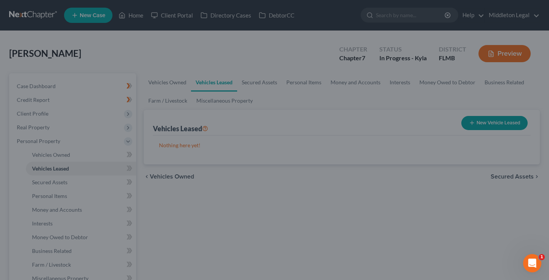
click at [215, 161] on div at bounding box center [274, 140] width 549 height 280
click at [137, 56] on div at bounding box center [274, 140] width 549 height 280
click at [77, 181] on div at bounding box center [274, 140] width 549 height 280
click at [181, 198] on div at bounding box center [274, 140] width 549 height 280
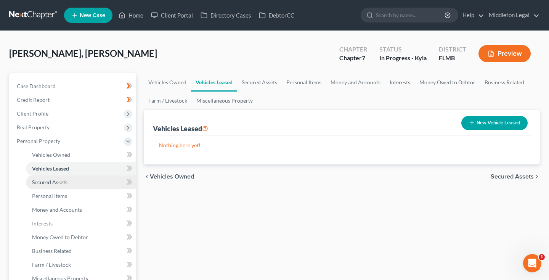
click at [55, 182] on span "Secured Assets" at bounding box center [49, 182] width 35 height 6
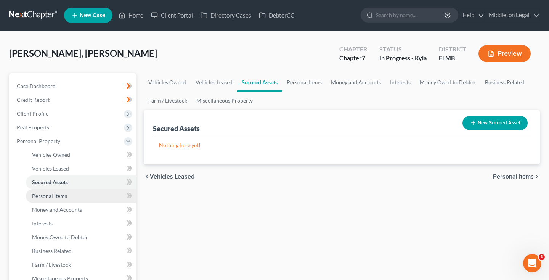
click at [55, 193] on span "Personal Items" at bounding box center [49, 196] width 35 height 6
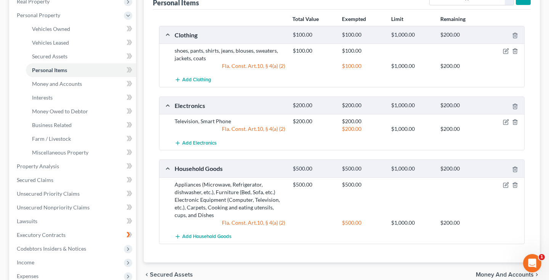
scroll to position [134, 0]
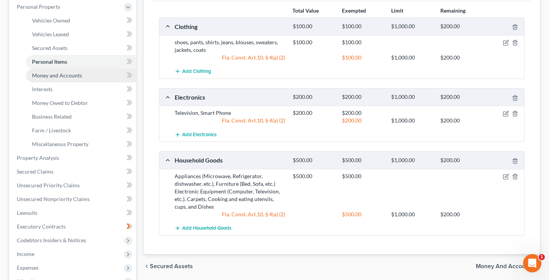
click at [69, 75] on span "Money and Accounts" at bounding box center [57, 75] width 50 height 6
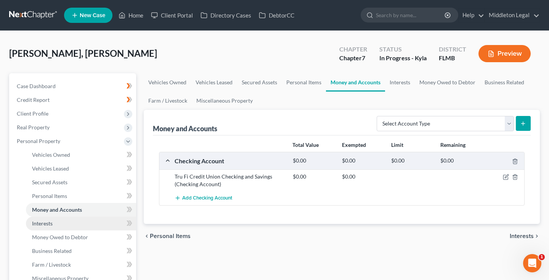
click at [50, 222] on span "Interests" at bounding box center [42, 223] width 21 height 6
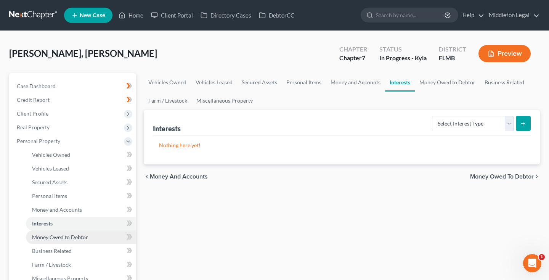
click at [51, 240] on span "Money Owed to Debtor" at bounding box center [60, 237] width 56 height 6
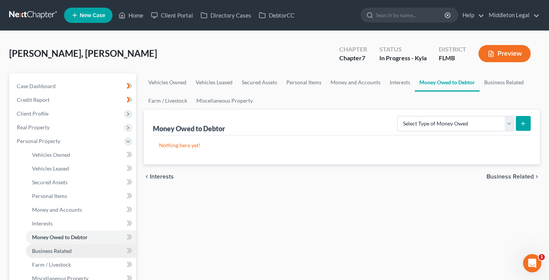
click at [51, 254] on span "Business Related" at bounding box center [52, 250] width 40 height 6
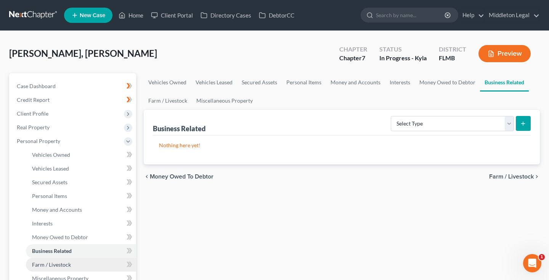
click at [51, 267] on span "Farm / Livestock" at bounding box center [51, 264] width 39 height 6
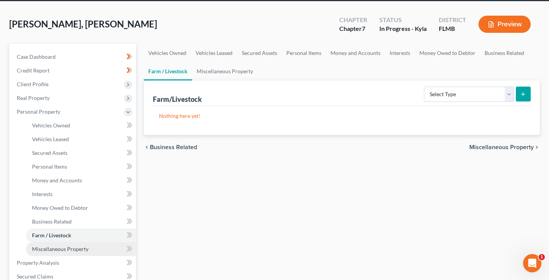
click at [55, 252] on span "Miscellaneous Property" at bounding box center [60, 249] width 56 height 6
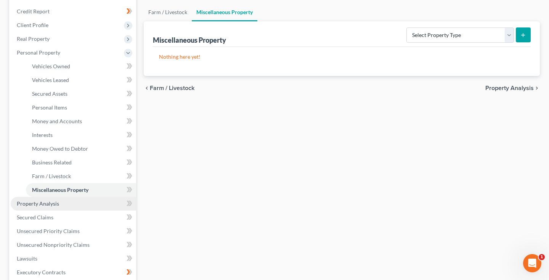
click at [49, 203] on span "Property Analysis" at bounding box center [38, 203] width 42 height 6
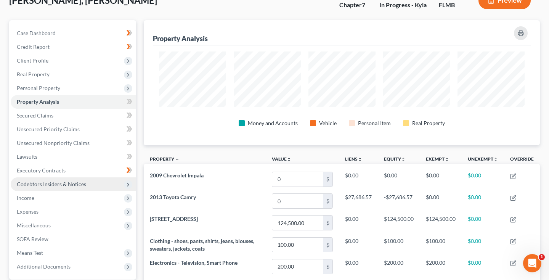
scroll to position [52, 0]
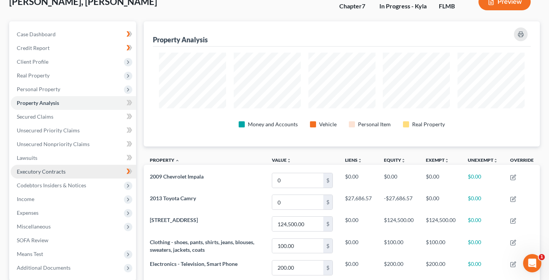
click at [50, 173] on span "Executory Contracts" at bounding box center [41, 171] width 49 height 6
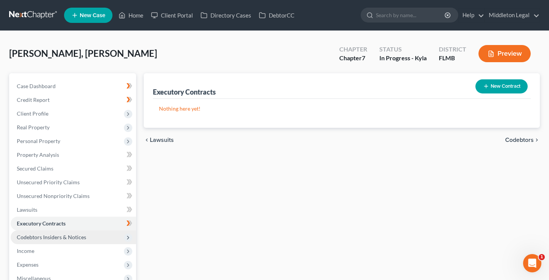
click at [57, 236] on span "Codebtors Insiders & Notices" at bounding box center [51, 237] width 69 height 6
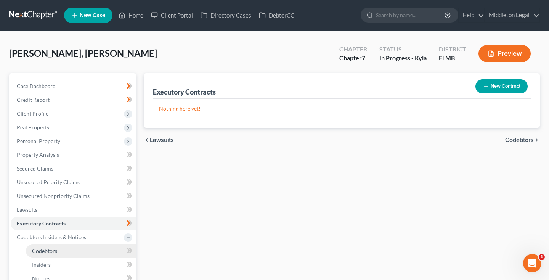
click at [52, 249] on span "Codebtors" at bounding box center [44, 250] width 25 height 6
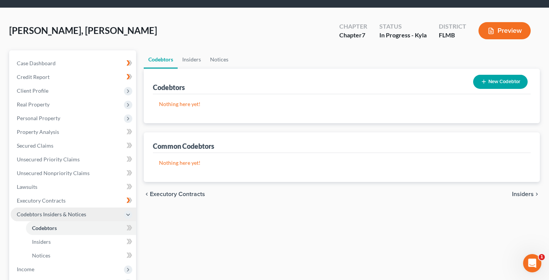
scroll to position [36, 0]
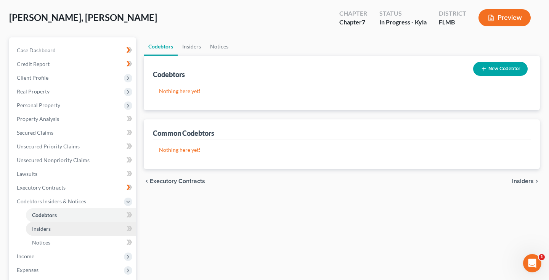
click at [49, 228] on span "Insiders" at bounding box center [41, 228] width 19 height 6
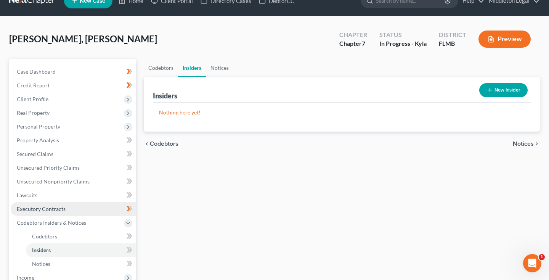
scroll to position [23, 0]
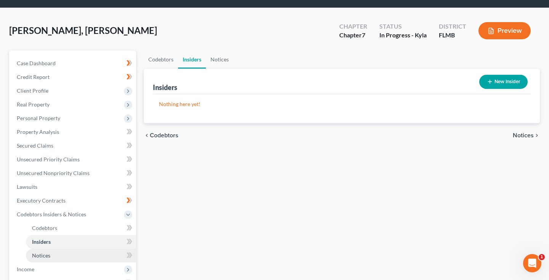
click at [39, 253] on span "Notices" at bounding box center [41, 255] width 18 height 6
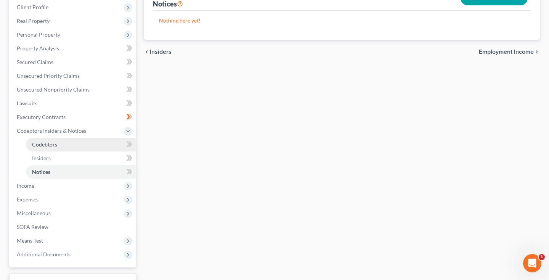
scroll to position [114, 0]
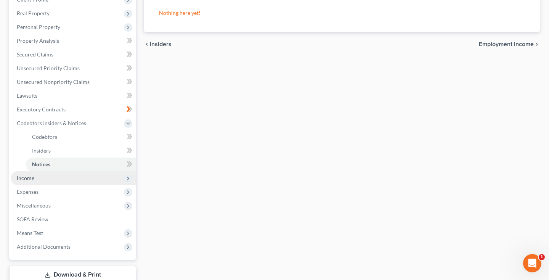
click at [41, 182] on span "Income" at bounding box center [73, 178] width 125 height 14
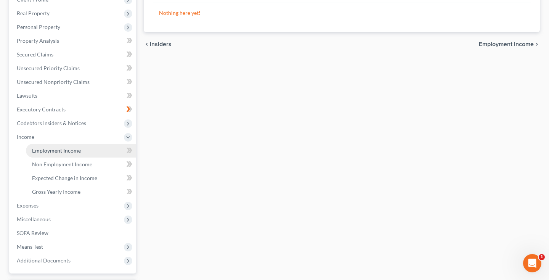
click at [49, 153] on span "Employment Income" at bounding box center [56, 150] width 49 height 6
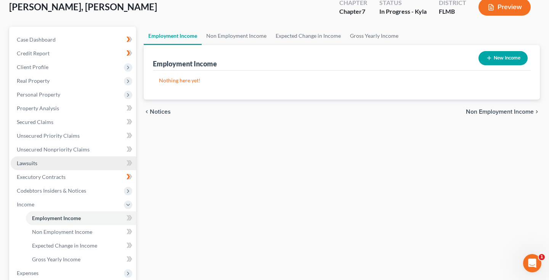
scroll to position [79, 0]
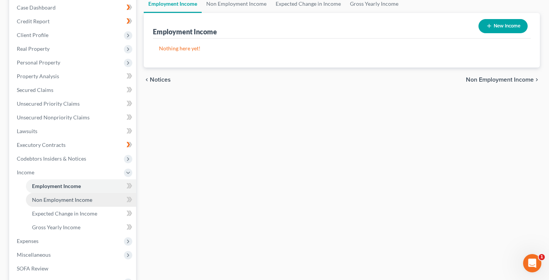
click at [55, 200] on span "Non Employment Income" at bounding box center [62, 199] width 60 height 6
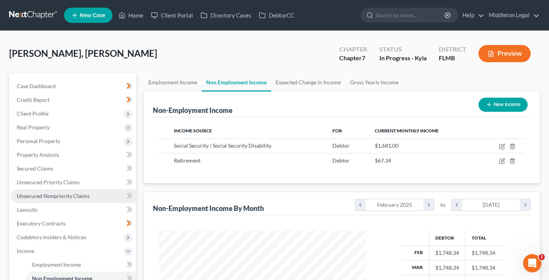
scroll to position [381075, 380989]
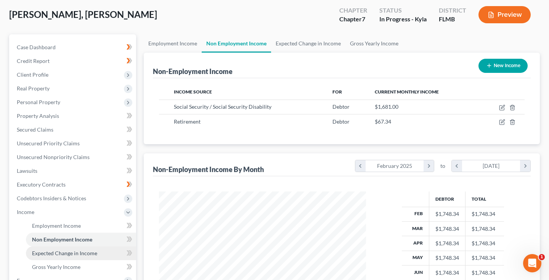
click at [51, 249] on link "Expected Change in Income" at bounding box center [81, 253] width 110 height 14
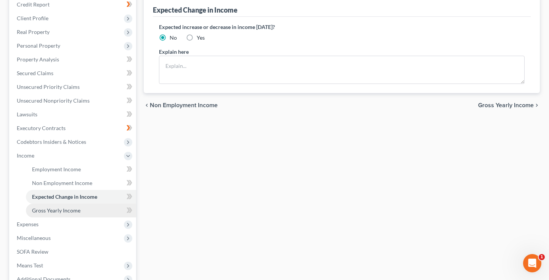
click at [47, 212] on span "Gross Yearly Income" at bounding box center [56, 210] width 48 height 6
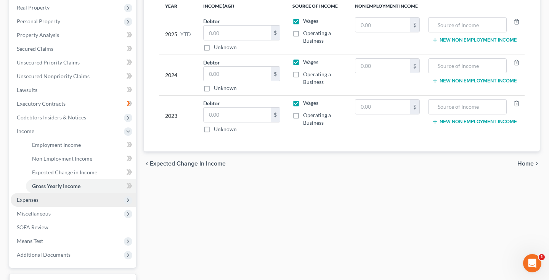
click at [34, 198] on span "Expenses" at bounding box center [28, 199] width 22 height 6
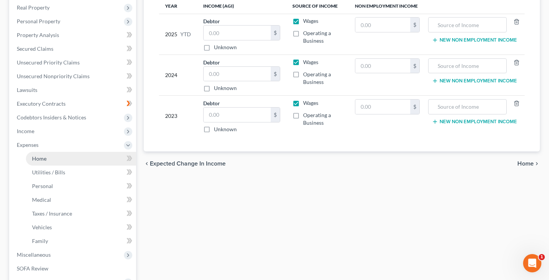
click at [48, 159] on link "Home" at bounding box center [81, 159] width 110 height 14
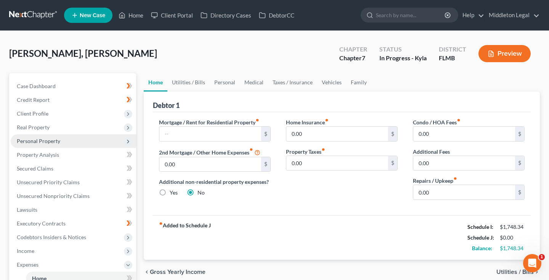
click at [44, 144] on span "Personal Property" at bounding box center [73, 141] width 125 height 14
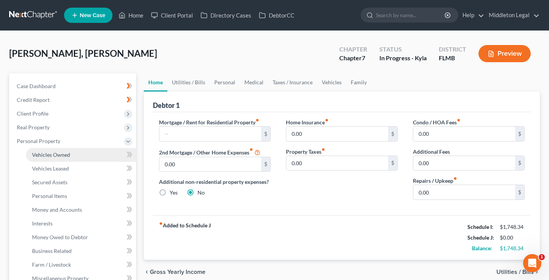
click at [46, 151] on span "Vehicles Owned" at bounding box center [51, 154] width 38 height 6
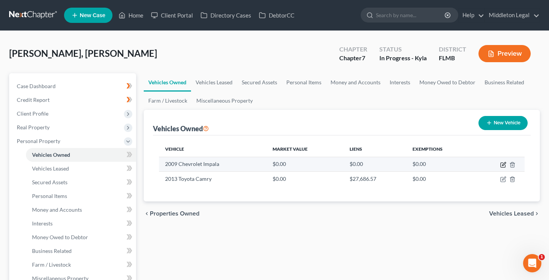
click at [502, 165] on icon "button" at bounding box center [503, 163] width 3 height 3
select select "0"
select select "17"
select select "0"
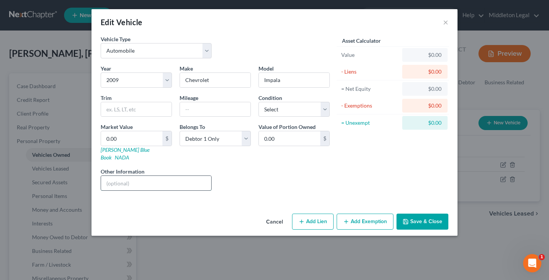
click at [183, 176] on input "text" at bounding box center [156, 183] width 110 height 14
type input "VIN 2"
click at [225, 110] on input "text" at bounding box center [215, 109] width 71 height 14
type input "71000"
select select "3"
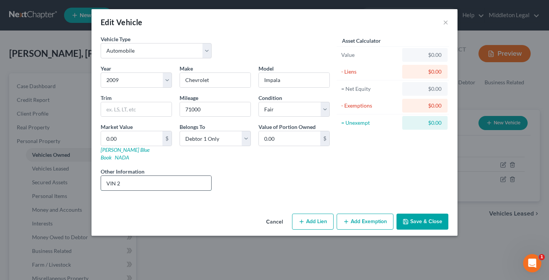
click at [180, 177] on input "VIN 2" at bounding box center [156, 183] width 110 height 14
drag, startPoint x: 118, startPoint y: 175, endPoint x: 184, endPoint y: 179, distance: 65.7
click at [184, 179] on input "VIN 2G1W257KX91283555" at bounding box center [156, 183] width 110 height 14
type input "VIN 2G1W257KX91283555"
click at [119, 149] on link "Kelly Blue Book" at bounding box center [125, 153] width 49 height 14
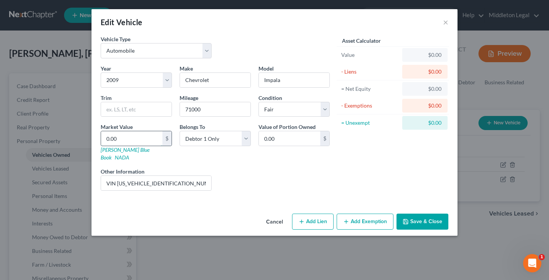
click at [114, 137] on input "0.00" at bounding box center [131, 138] width 61 height 14
type input "0.040"
type input "0.04"
type input "0.0"
type input "0.00"
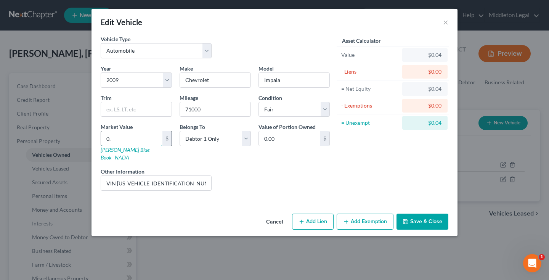
type input "0"
type input "3"
type input "3.00"
type input "35"
type input "35.00"
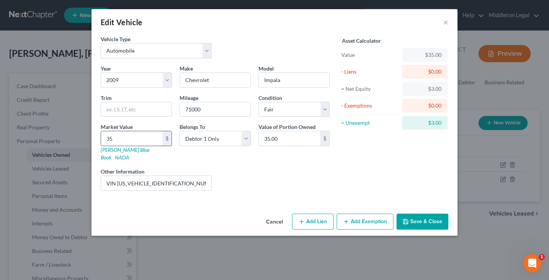
type input "350"
type input "350.00"
type input "3500"
type input "3,500.00"
type input "3,500"
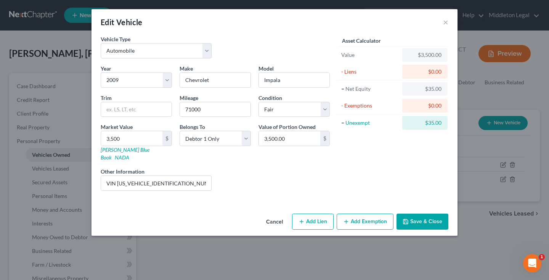
click at [378, 217] on button "Add Exemption" at bounding box center [365, 221] width 57 height 16
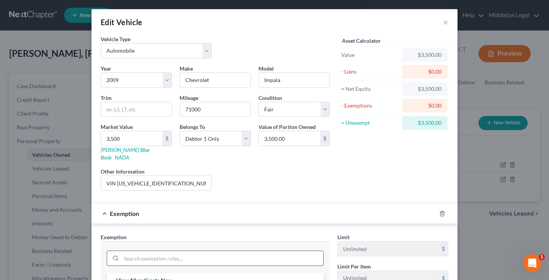
click at [249, 254] on input "search" at bounding box center [222, 258] width 202 height 14
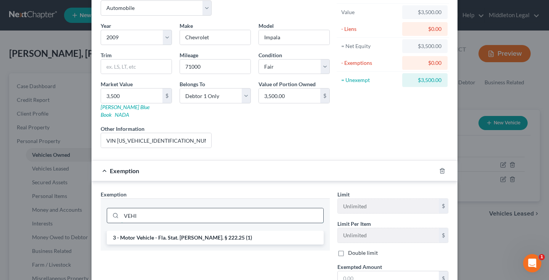
scroll to position [50, 0]
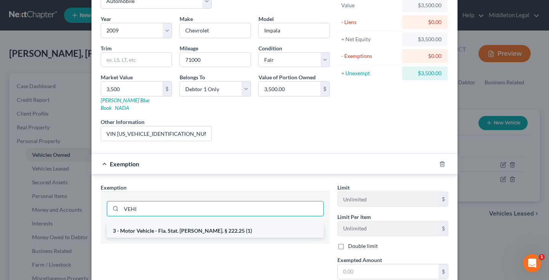
type input "VEHI"
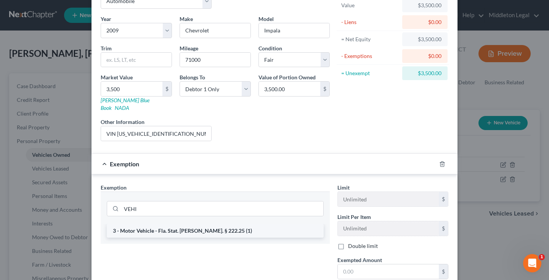
click at [271, 226] on li "3 - Motor Vehicle - Fla. Stat. Ann. § 222.25 (1)" at bounding box center [215, 231] width 217 height 14
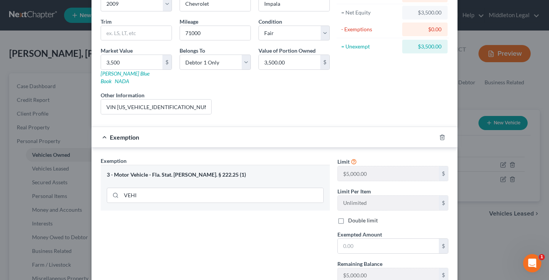
scroll to position [78, 0]
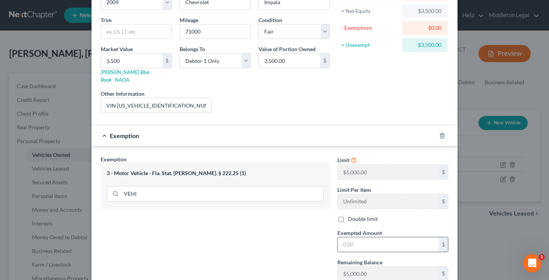
click at [355, 238] on input "text" at bounding box center [388, 244] width 101 height 14
type input "3,500"
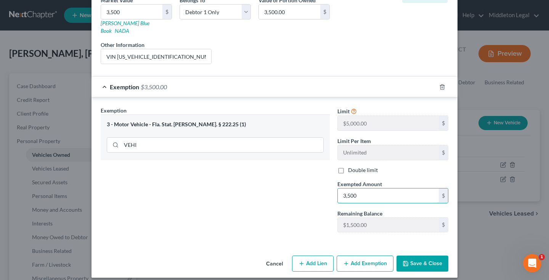
scroll to position [126, 0]
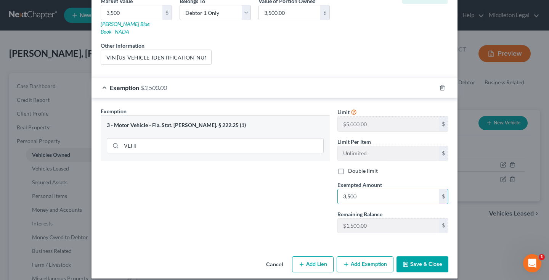
click at [433, 259] on button "Save & Close" at bounding box center [422, 264] width 52 height 16
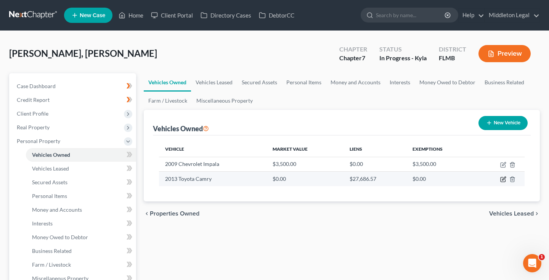
click at [501, 180] on icon "button" at bounding box center [503, 179] width 5 height 5
select select "0"
select select "13"
select select "4"
select select "0"
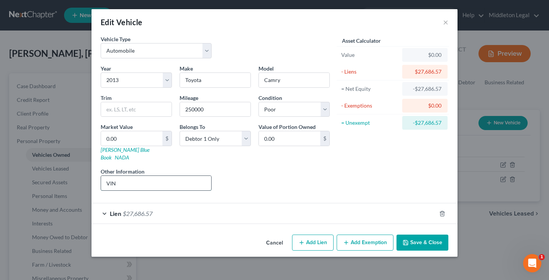
click at [188, 177] on input "VIN" at bounding box center [156, 183] width 110 height 14
click at [412, 236] on button "Save & Close" at bounding box center [422, 242] width 52 height 16
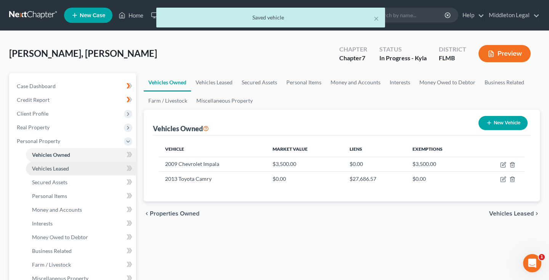
click at [73, 169] on link "Vehicles Leased" at bounding box center [81, 169] width 110 height 14
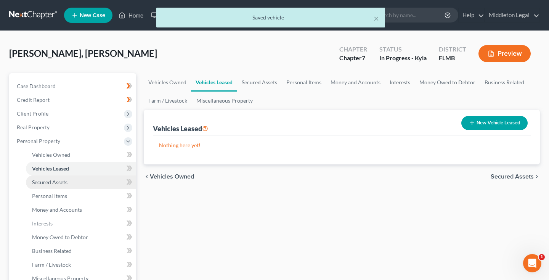
click at [64, 181] on span "Secured Assets" at bounding box center [49, 182] width 35 height 6
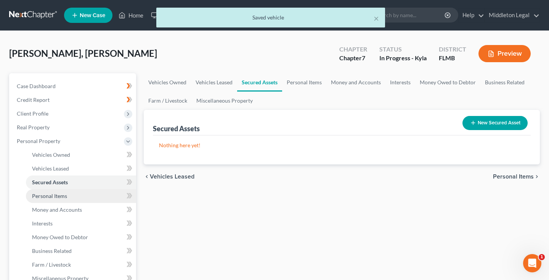
click at [63, 195] on span "Personal Items" at bounding box center [49, 196] width 35 height 6
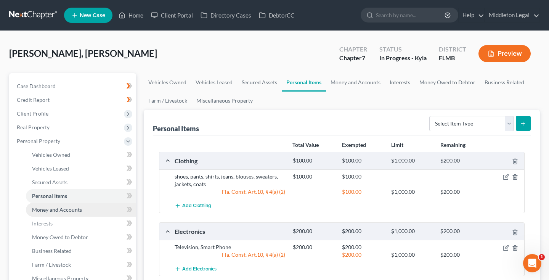
click at [62, 209] on span "Money and Accounts" at bounding box center [57, 209] width 50 height 6
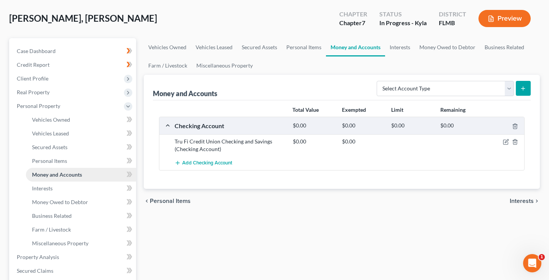
scroll to position [40, 0]
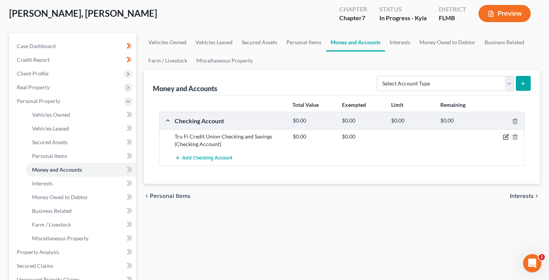
click at [504, 135] on icon "button" at bounding box center [505, 137] width 5 height 5
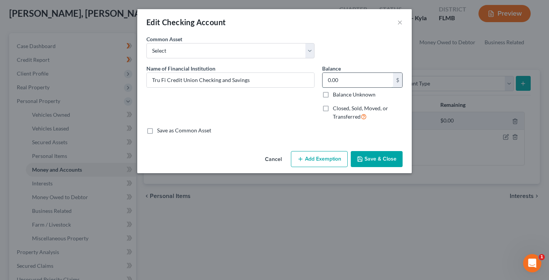
click at [342, 84] on input "0.00" at bounding box center [358, 80] width 71 height 14
type input "40"
click at [337, 159] on button "Add Exemption" at bounding box center [319, 159] width 57 height 16
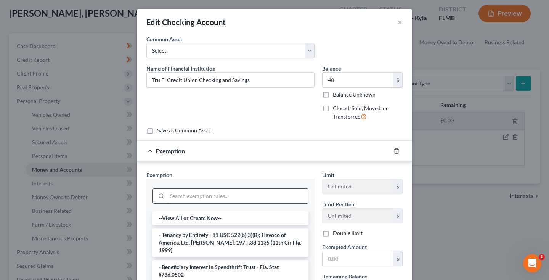
click at [288, 195] on input "search" at bounding box center [237, 196] width 141 height 14
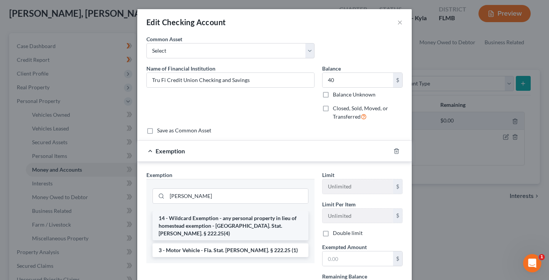
click at [225, 222] on li "14 - Wildcard Exemption - any personal property in lieu of homestead exemption …" at bounding box center [230, 225] width 156 height 29
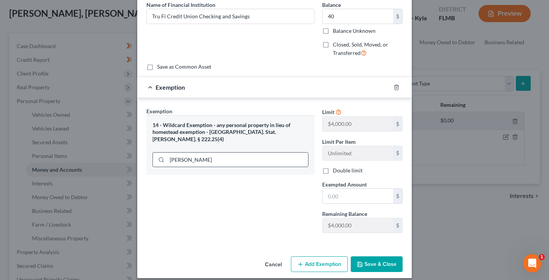
scroll to position [69, 0]
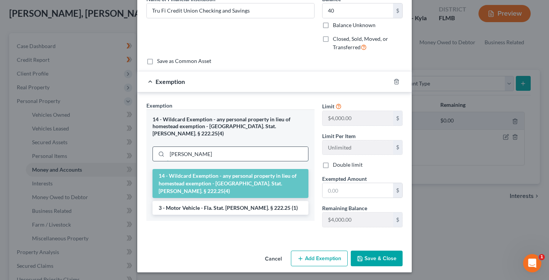
click at [255, 147] on input "WIL" at bounding box center [237, 154] width 141 height 14
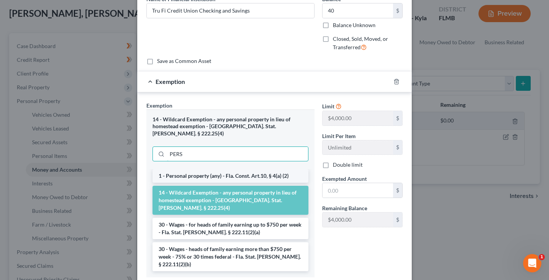
type input "PERS"
click at [265, 169] on li "1 - Personal property (any) - Fla. Const. Art.10, § 4(a) (2)" at bounding box center [230, 176] width 156 height 14
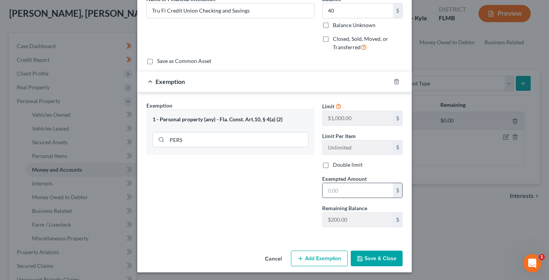
click at [347, 193] on input "text" at bounding box center [358, 190] width 71 height 14
type input "40"
click at [382, 255] on button "Save & Close" at bounding box center [377, 258] width 52 height 16
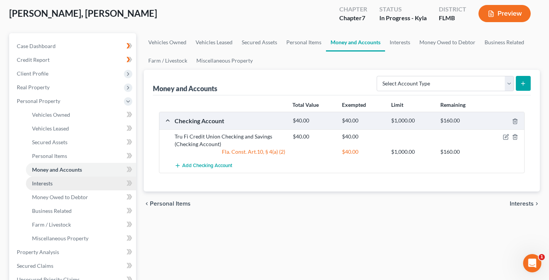
click at [51, 185] on span "Interests" at bounding box center [42, 183] width 21 height 6
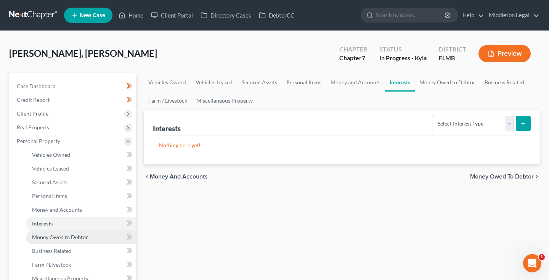
click at [64, 238] on span "Money Owed to Debtor" at bounding box center [60, 237] width 56 height 6
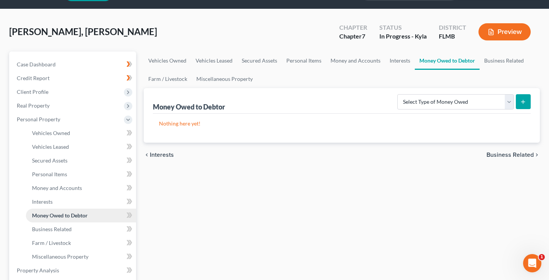
scroll to position [26, 0]
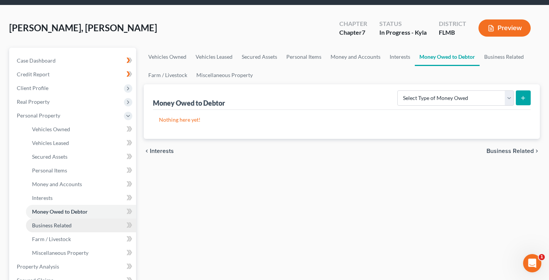
click at [64, 227] on span "Business Related" at bounding box center [52, 225] width 40 height 6
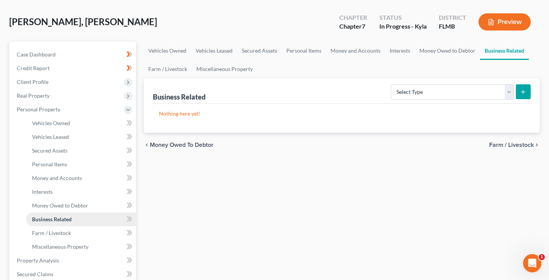
scroll to position [35, 0]
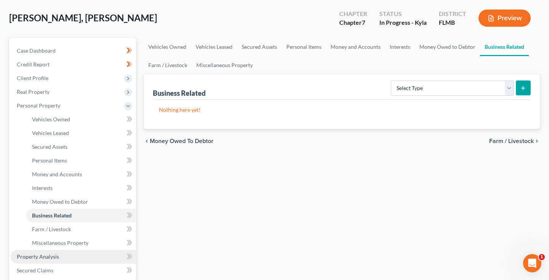
click at [50, 254] on span "Property Analysis" at bounding box center [38, 256] width 42 height 6
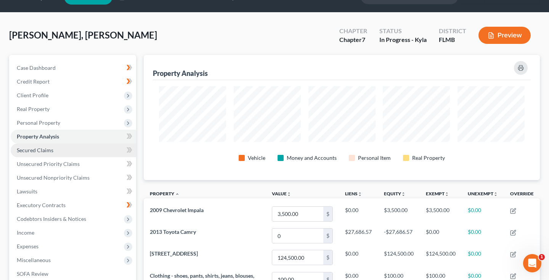
scroll to position [13, 0]
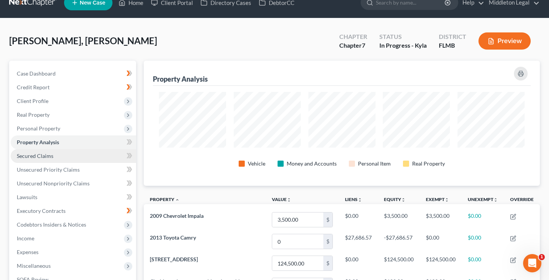
click at [51, 156] on span "Secured Claims" at bounding box center [35, 155] width 37 height 6
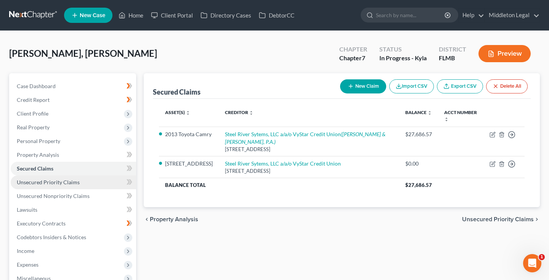
click at [47, 183] on span "Unsecured Priority Claims" at bounding box center [48, 182] width 63 height 6
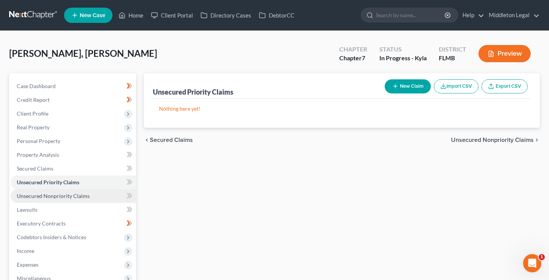
click at [47, 196] on span "Unsecured Nonpriority Claims" at bounding box center [53, 196] width 73 height 6
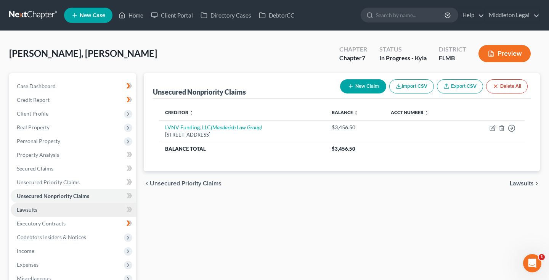
click at [40, 211] on link "Lawsuits" at bounding box center [73, 210] width 125 height 14
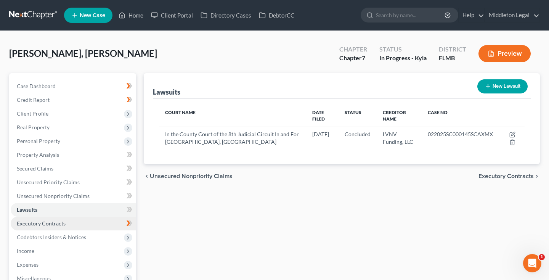
click at [36, 223] on span "Executory Contracts" at bounding box center [41, 223] width 49 height 6
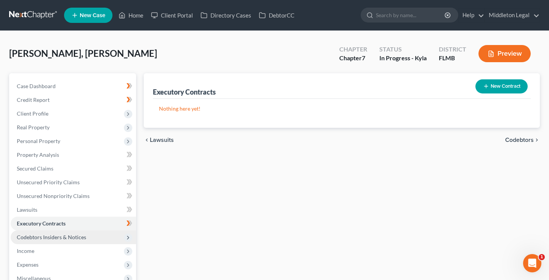
click at [37, 235] on span "Codebtors Insiders & Notices" at bounding box center [51, 237] width 69 height 6
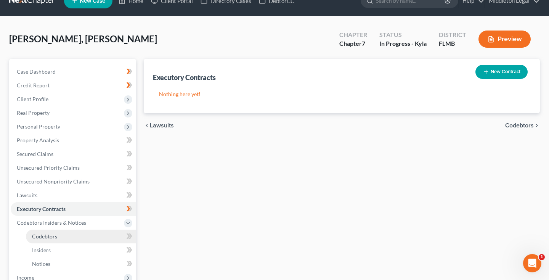
scroll to position [16, 0]
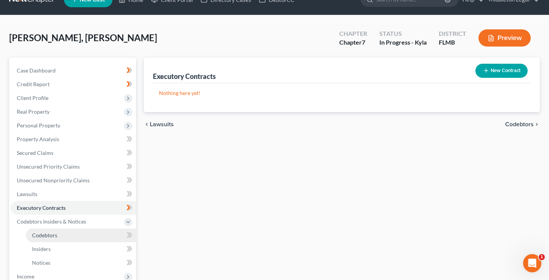
click at [44, 237] on span "Codebtors" at bounding box center [44, 235] width 25 height 6
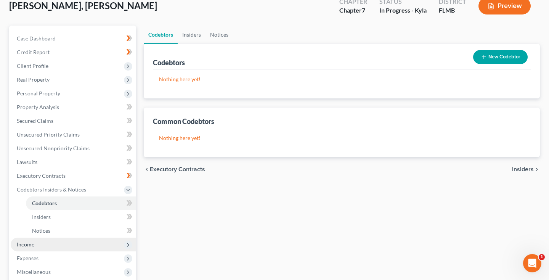
scroll to position [56, 0]
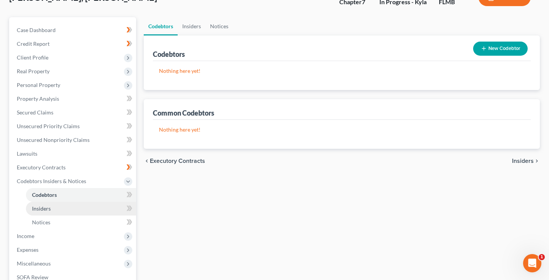
click at [41, 207] on span "Insiders" at bounding box center [41, 208] width 19 height 6
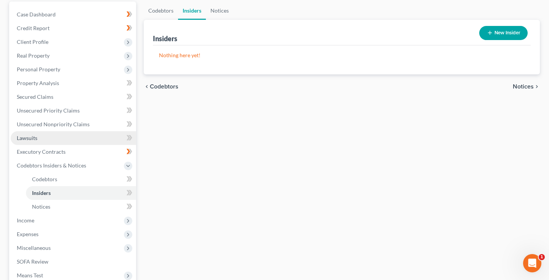
scroll to position [77, 0]
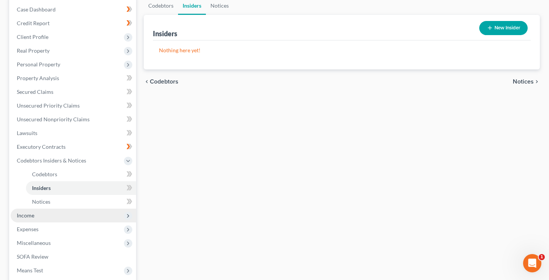
click at [31, 215] on span "Income" at bounding box center [26, 215] width 18 height 6
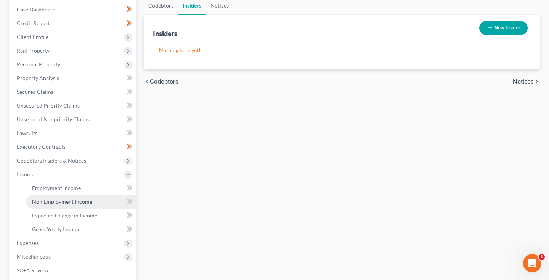
click at [52, 204] on span "Non Employment Income" at bounding box center [62, 201] width 60 height 6
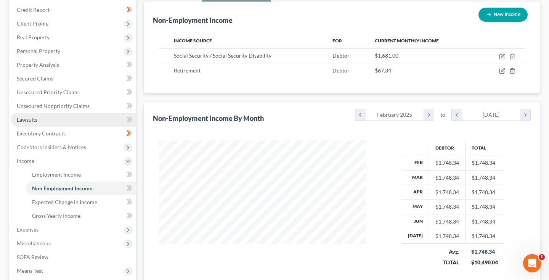
scroll to position [91, 0]
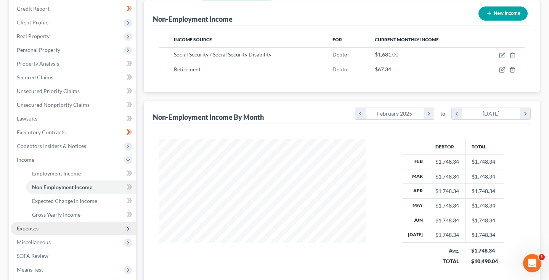
click at [34, 229] on span "Expenses" at bounding box center [28, 228] width 22 height 6
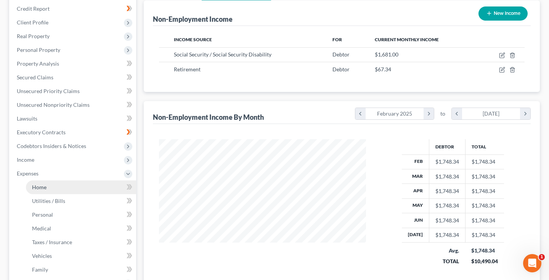
click at [50, 188] on link "Home" at bounding box center [81, 187] width 110 height 14
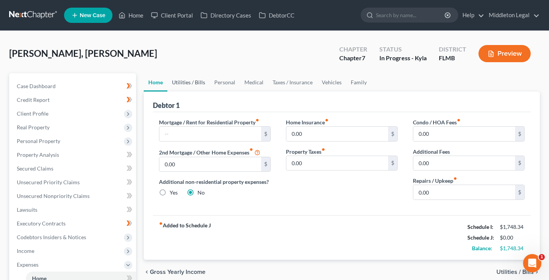
click at [194, 82] on link "Utilities / Bills" at bounding box center [188, 82] width 42 height 18
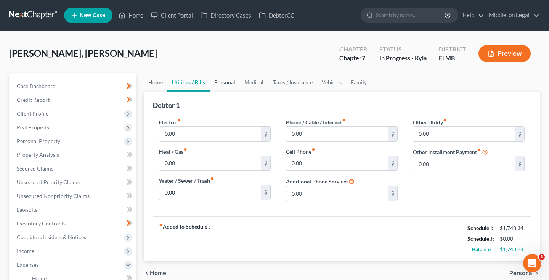
click at [225, 85] on link "Personal" at bounding box center [225, 82] width 30 height 18
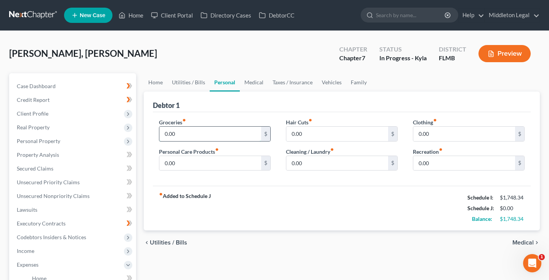
click at [182, 132] on input "0.00" at bounding box center [210, 134] width 102 height 14
type input "0"
type input "497"
click at [152, 80] on link "Home" at bounding box center [156, 82] width 24 height 18
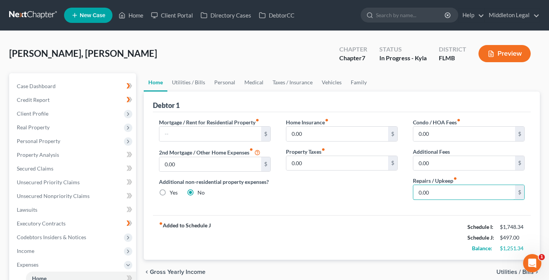
drag, startPoint x: 448, startPoint y: 194, endPoint x: 340, endPoint y: 193, distance: 108.3
click at [340, 194] on div "Mortgage / Rent for Residential Property fiber_manual_record $ 2nd Mortgage / O…" at bounding box center [341, 162] width 381 height 88
type input "45"
click at [233, 82] on link "Personal" at bounding box center [225, 82] width 30 height 18
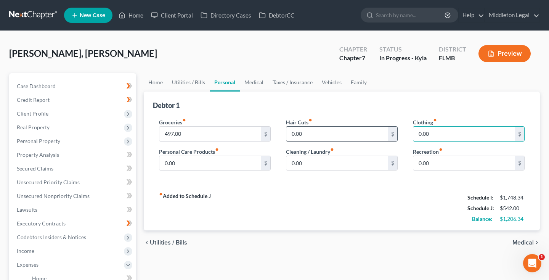
drag, startPoint x: 432, startPoint y: 134, endPoint x: 384, endPoint y: 133, distance: 48.4
click at [384, 133] on div "Groceries fiber_manual_record 497.00 $ Personal Care Products fiber_manual_reco…" at bounding box center [341, 147] width 381 height 59
type input "93"
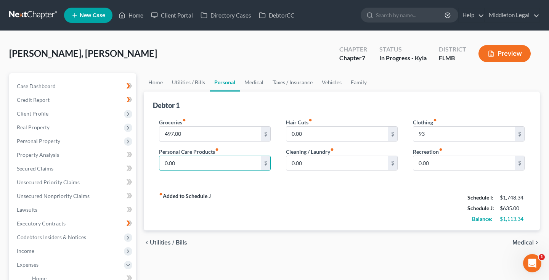
drag, startPoint x: 187, startPoint y: 164, endPoint x: 145, endPoint y: 163, distance: 41.6
click at [145, 163] on div "Debtor 1 Groceries fiber_manual_record 497.00 $ Personal Care Products fiber_ma…" at bounding box center [342, 160] width 396 height 139
type input "50"
click at [156, 86] on link "Home" at bounding box center [156, 82] width 24 height 18
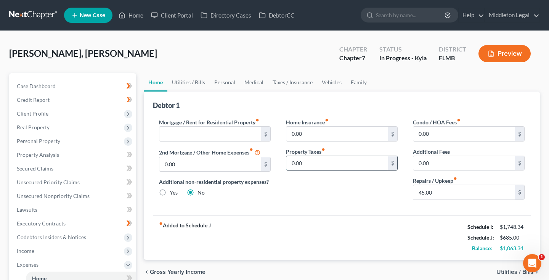
drag, startPoint x: 301, startPoint y: 164, endPoint x: 287, endPoint y: 164, distance: 14.1
click at [287, 164] on input "0.00" at bounding box center [337, 163] width 102 height 14
type input "25"
click at [190, 85] on link "Utilities / Bills" at bounding box center [188, 82] width 42 height 18
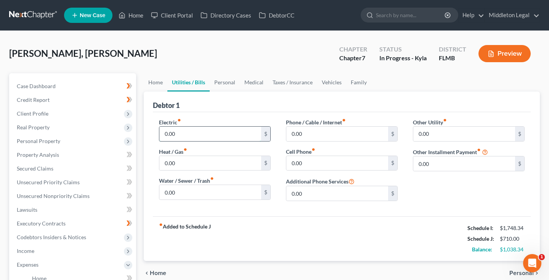
click at [189, 135] on input "0.00" at bounding box center [210, 134] width 102 height 14
type input "204"
drag, startPoint x: 178, startPoint y: 193, endPoint x: 155, endPoint y: 191, distance: 22.9
click at [155, 191] on div "Electric fiber_manual_record 204 $ Heat / Gas fiber_manual_record 0.00 $ Water …" at bounding box center [214, 162] width 127 height 89
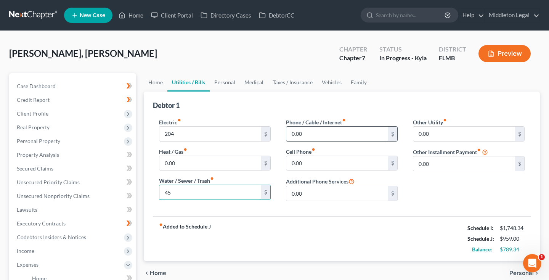
type input "45"
drag, startPoint x: 300, startPoint y: 136, endPoint x: 278, endPoint y: 135, distance: 22.1
type input "98"
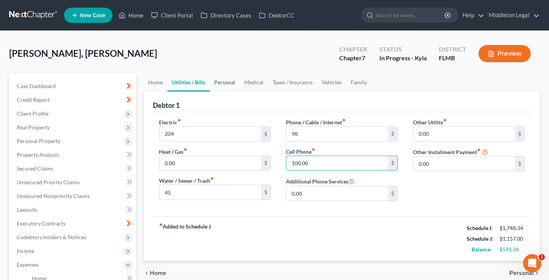
type input "100.00"
click at [224, 80] on link "Personal" at bounding box center [225, 82] width 30 height 18
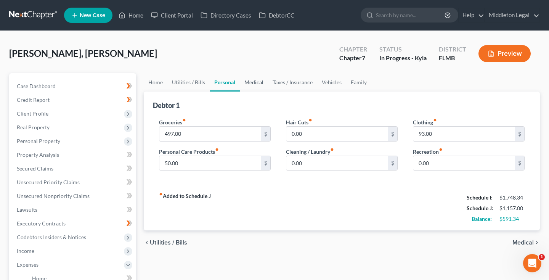
click at [250, 81] on link "Medical" at bounding box center [254, 82] width 28 height 18
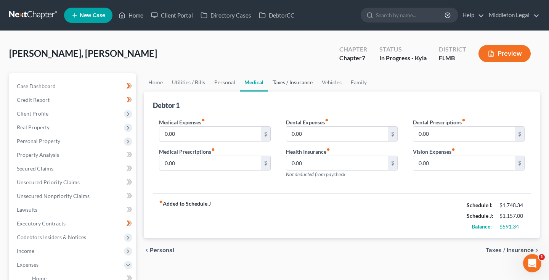
click at [301, 82] on link "Taxes / Insurance" at bounding box center [292, 82] width 49 height 18
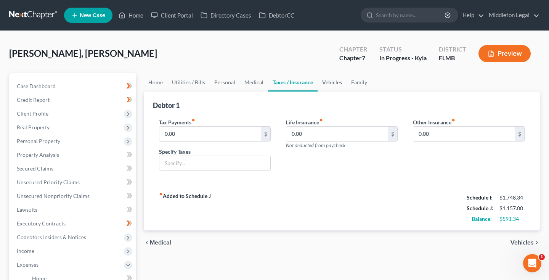
click at [330, 85] on link "Vehicles" at bounding box center [332, 82] width 29 height 18
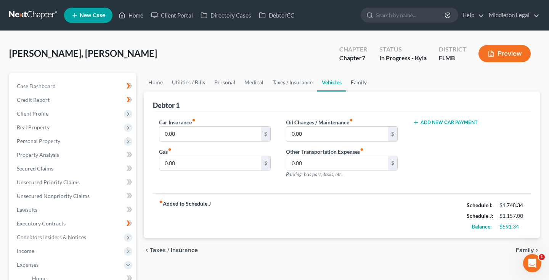
click at [356, 86] on link "Family" at bounding box center [358, 82] width 25 height 18
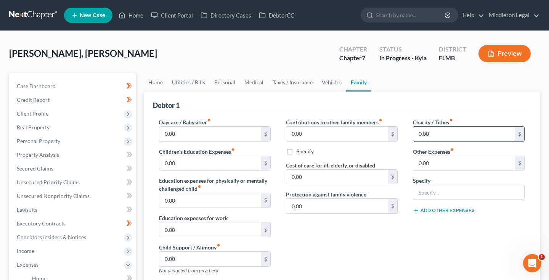
click at [416, 135] on input "0.00" at bounding box center [464, 134] width 102 height 14
type input "30.00"
click at [331, 80] on link "Vehicles" at bounding box center [331, 82] width 29 height 18
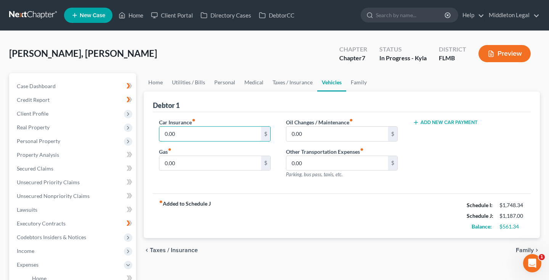
drag, startPoint x: 187, startPoint y: 132, endPoint x: 145, endPoint y: 130, distance: 42.4
click at [145, 130] on div "Debtor 1 Car Insurance fiber_manual_record 0.00 $ Gas fiber_manual_record 0.00 …" at bounding box center [342, 164] width 396 height 147
type input "150"
click at [292, 133] on input "0.00" at bounding box center [337, 134] width 102 height 14
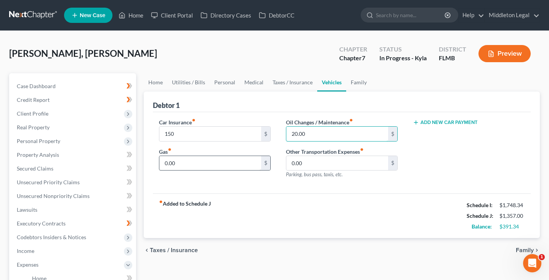
type input "20.00"
drag, startPoint x: 173, startPoint y: 162, endPoint x: 150, endPoint y: 161, distance: 23.3
click at [151, 162] on div "Debtor 1 Car Insurance fiber_manual_record 150 $ Gas fiber_manual_record 0.00 $…" at bounding box center [342, 164] width 396 height 147
click at [218, 169] on input "60" at bounding box center [210, 163] width 102 height 14
type input "60"
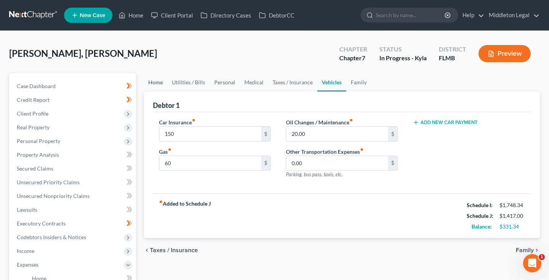
click at [156, 83] on link "Home" at bounding box center [156, 82] width 24 height 18
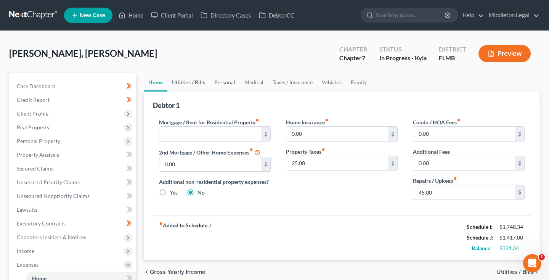
click at [191, 82] on link "Utilities / Bills" at bounding box center [188, 82] width 42 height 18
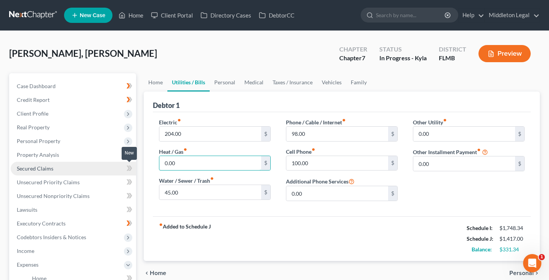
drag, startPoint x: 177, startPoint y: 164, endPoint x: 128, endPoint y: 163, distance: 48.4
click at [128, 163] on div "Petition Navigation Case Dashboard Payments Invoices Payments Payments Credit R…" at bounding box center [274, 272] width 538 height 399
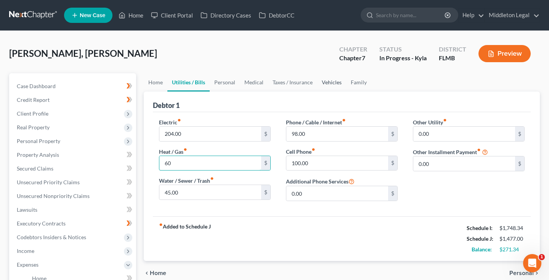
type input "60"
click at [332, 81] on link "Vehicles" at bounding box center [331, 82] width 29 height 18
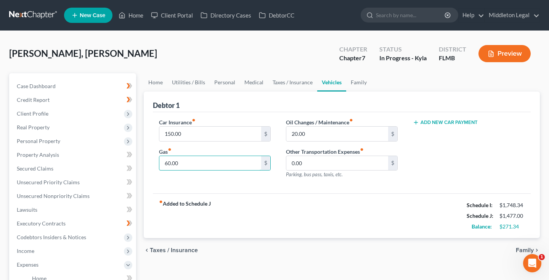
drag, startPoint x: 181, startPoint y: 162, endPoint x: 147, endPoint y: 161, distance: 34.3
click at [147, 161] on div "Debtor 1 Car Insurance fiber_manual_record 150.00 $ Gas fiber_manual_record 60.…" at bounding box center [342, 164] width 396 height 147
type input "180"
click at [157, 82] on link "Home" at bounding box center [156, 82] width 24 height 18
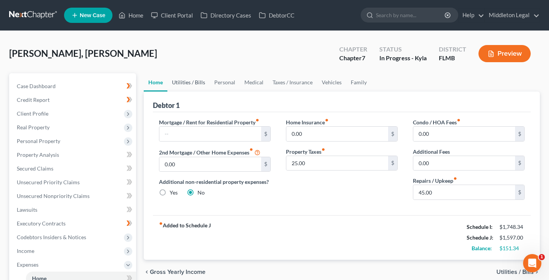
click at [189, 83] on link "Utilities / Bills" at bounding box center [188, 82] width 42 height 18
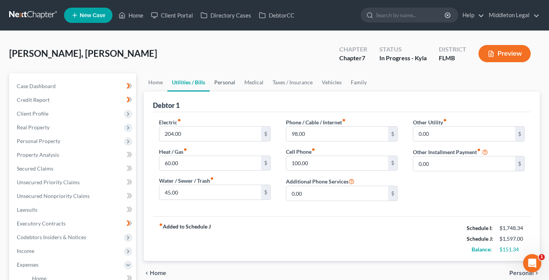
click at [222, 82] on link "Personal" at bounding box center [225, 82] width 30 height 18
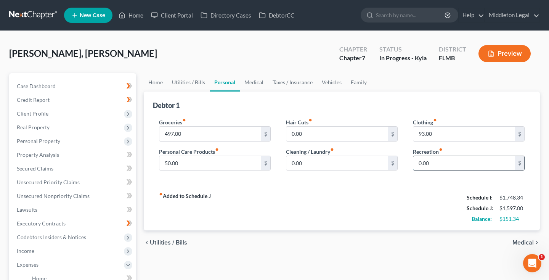
click at [419, 162] on input "0.00" at bounding box center [464, 163] width 102 height 14
type input "70.00"
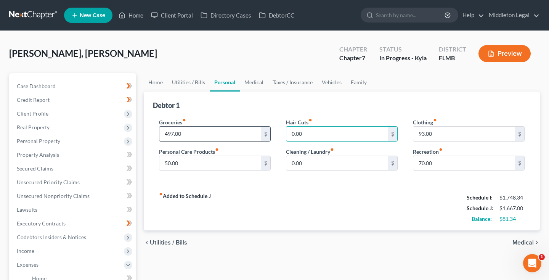
drag, startPoint x: 305, startPoint y: 132, endPoint x: 267, endPoint y: 132, distance: 38.1
click at [267, 132] on div "Groceries fiber_manual_record 497.00 $ Personal Care Products fiber_manual_reco…" at bounding box center [341, 147] width 381 height 59
type input "20"
click at [157, 86] on link "Home" at bounding box center [156, 82] width 24 height 18
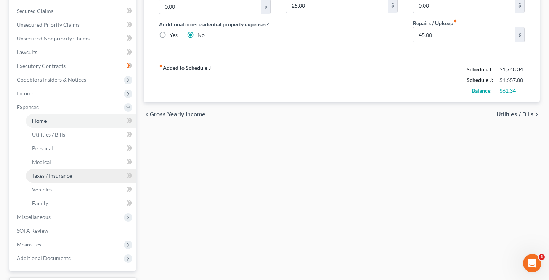
scroll to position [167, 0]
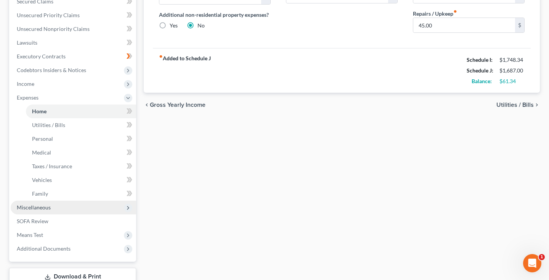
click at [39, 210] on span "Miscellaneous" at bounding box center [34, 207] width 34 height 6
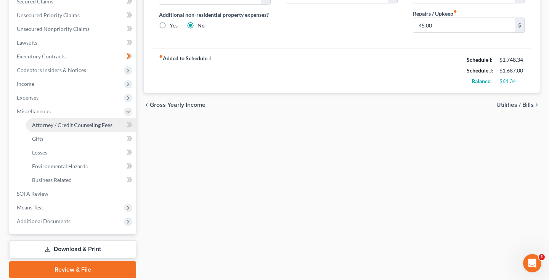
click at [74, 127] on span "Attorney / Credit Counseling Fees" at bounding box center [72, 125] width 80 height 6
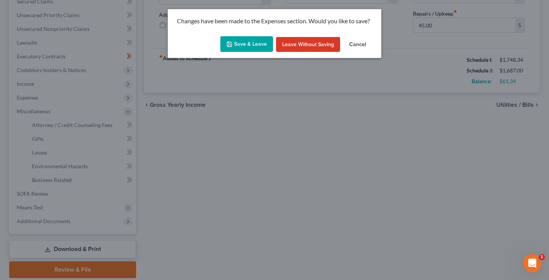
click at [238, 40] on button "Save & Leave" at bounding box center [246, 44] width 53 height 16
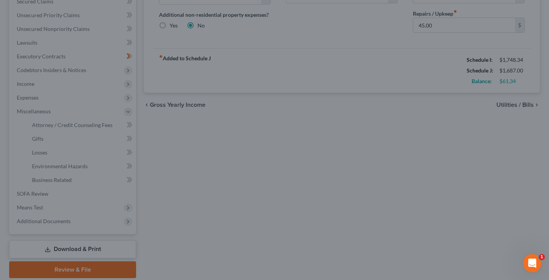
select select "2"
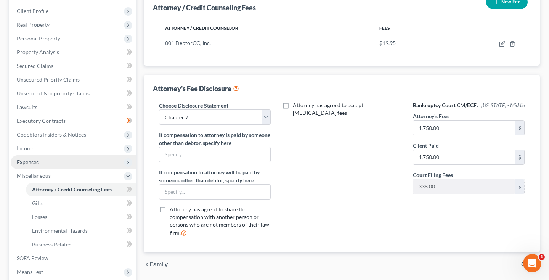
scroll to position [109, 0]
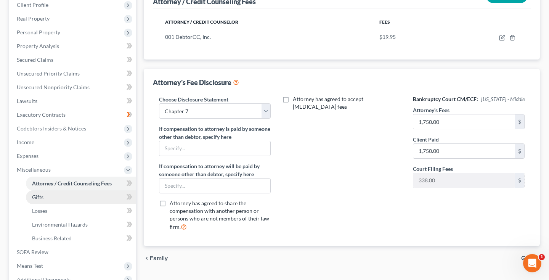
click at [42, 199] on span "Gifts" at bounding box center [37, 197] width 11 height 6
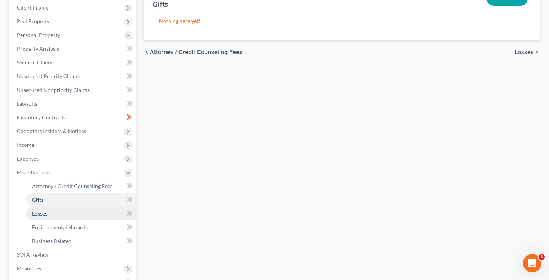
click at [47, 212] on span "Losses" at bounding box center [39, 213] width 15 height 6
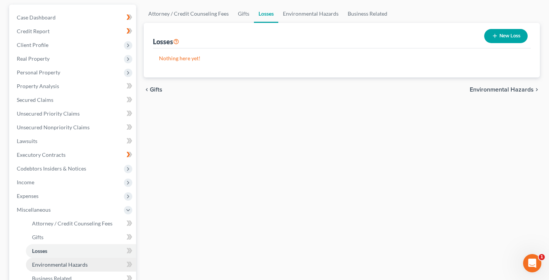
click at [37, 262] on span "Environmental Hazards" at bounding box center [60, 264] width 56 height 6
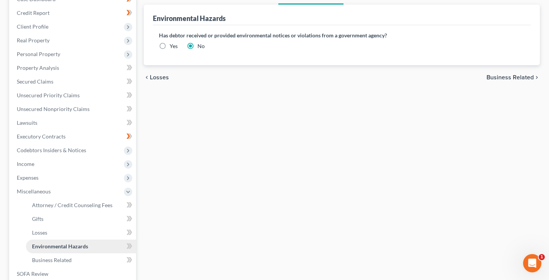
scroll to position [91, 0]
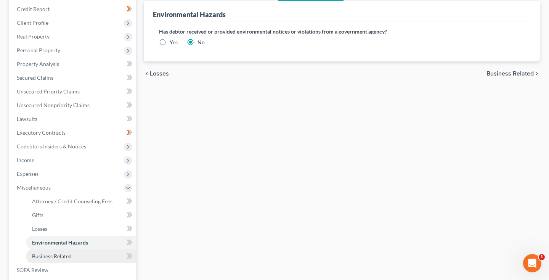
click at [38, 255] on span "Business Related" at bounding box center [52, 256] width 40 height 6
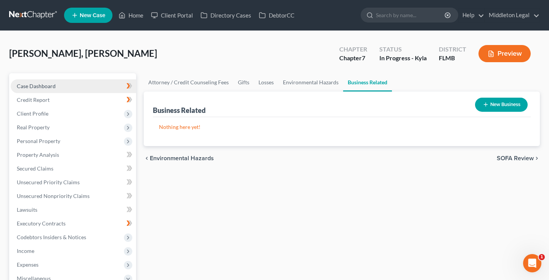
click at [45, 86] on span "Case Dashboard" at bounding box center [36, 86] width 39 height 6
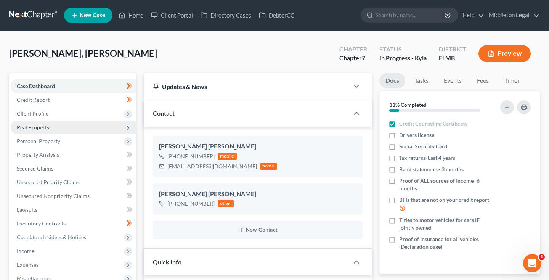
click at [29, 127] on span "Real Property" at bounding box center [33, 127] width 33 height 6
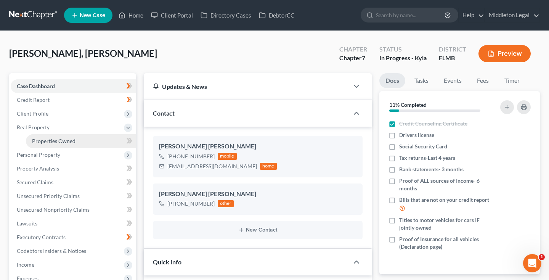
click at [47, 141] on span "Properties Owned" at bounding box center [53, 141] width 43 height 6
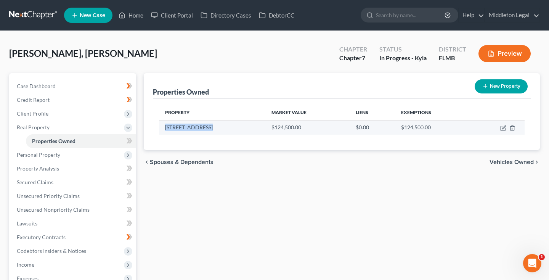
drag, startPoint x: 166, startPoint y: 127, endPoint x: 215, endPoint y: 129, distance: 48.8
click at [215, 129] on td "5656 Woodlawn Rd" at bounding box center [212, 127] width 106 height 14
copy td "5656 Woodlawn Rd"
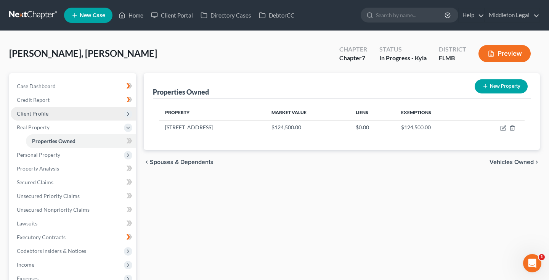
click at [43, 113] on span "Client Profile" at bounding box center [33, 113] width 32 height 6
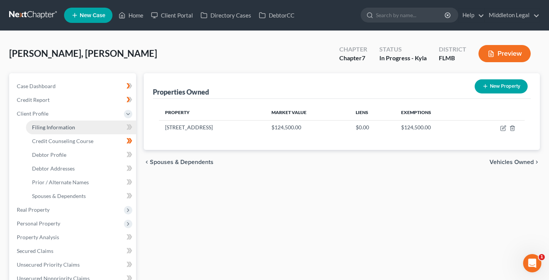
click at [69, 128] on span "Filing Information" at bounding box center [53, 127] width 43 height 6
select select "1"
select select "0"
select select "9"
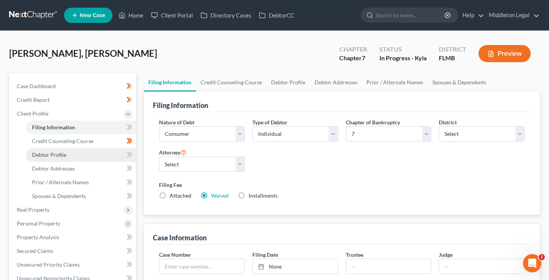
click at [60, 156] on span "Debtor Profile" at bounding box center [49, 154] width 34 height 6
select select "4"
select select "0"
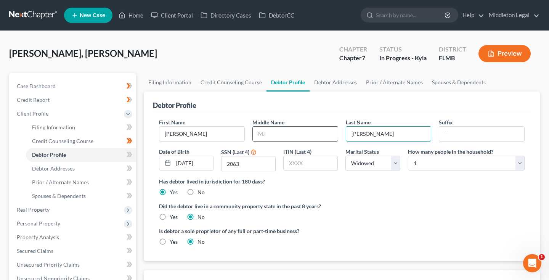
drag, startPoint x: 371, startPoint y: 134, endPoint x: 320, endPoint y: 133, distance: 51.5
type input "Bryant"
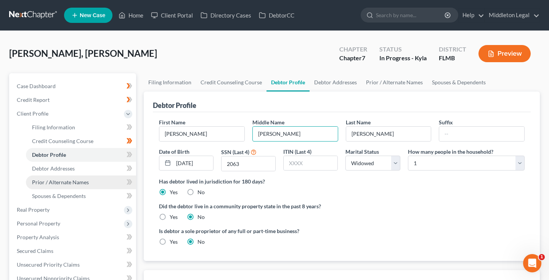
type input "Kay"
click at [63, 181] on span "Prior / Alternate Names" at bounding box center [60, 182] width 57 height 6
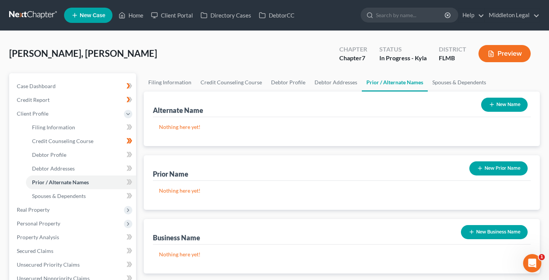
click at [507, 105] on button "New Name" at bounding box center [504, 105] width 47 height 14
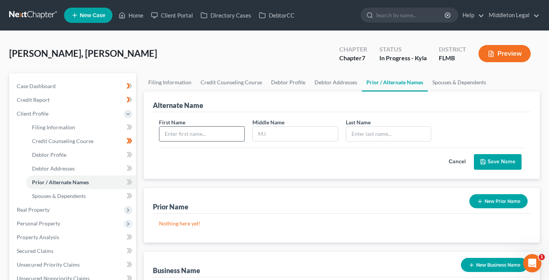
click at [205, 133] on input "text" at bounding box center [201, 134] width 85 height 14
type input "Sandra"
type input "Johnson"
type input "Bryant"
click at [518, 159] on button "Save Name" at bounding box center [498, 162] width 48 height 16
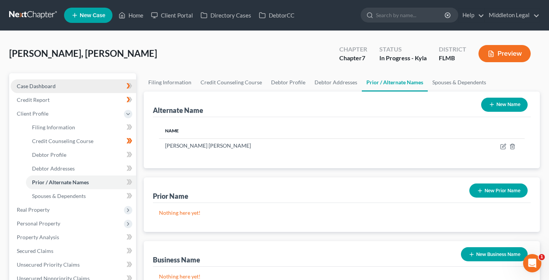
click at [59, 88] on link "Case Dashboard" at bounding box center [73, 86] width 125 height 14
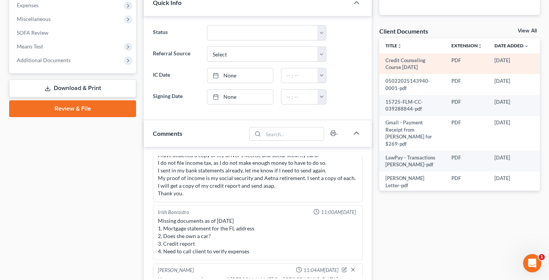
scroll to position [256, 0]
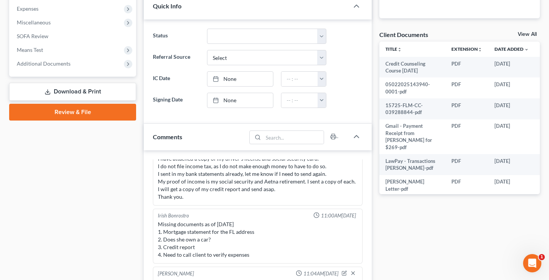
click at [526, 34] on link "View All" at bounding box center [527, 34] width 19 height 5
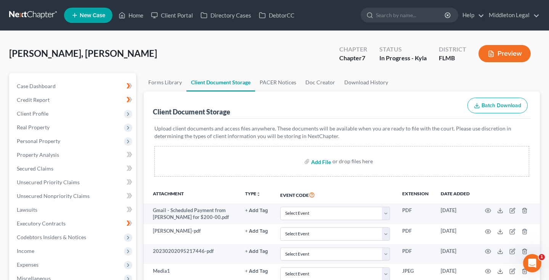
click at [321, 164] on input "file" at bounding box center [320, 161] width 18 height 14
type input "C:\fakepath\Parcel Details.pdf"
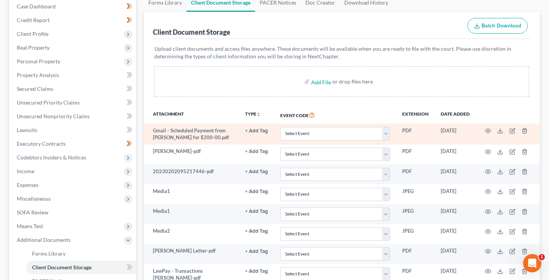
scroll to position [84, 0]
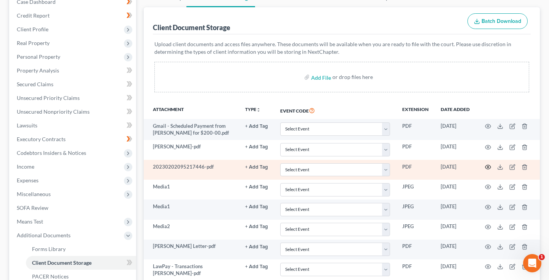
click at [488, 166] on circle "button" at bounding box center [488, 167] width 2 height 2
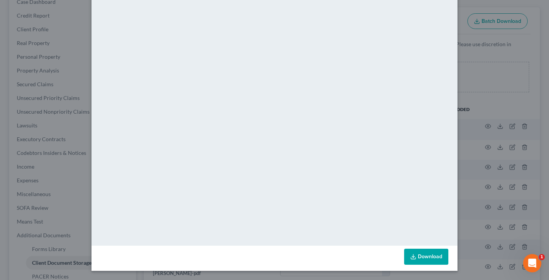
scroll to position [0, 0]
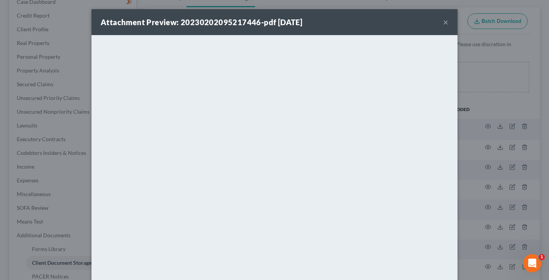
click at [445, 22] on button "×" at bounding box center [445, 22] width 5 height 9
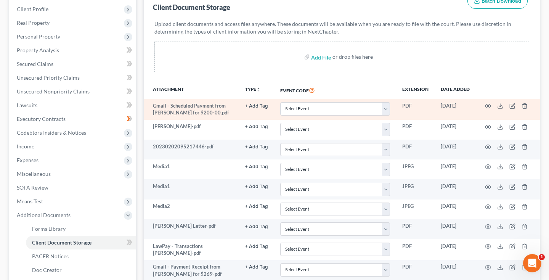
scroll to position [136, 0]
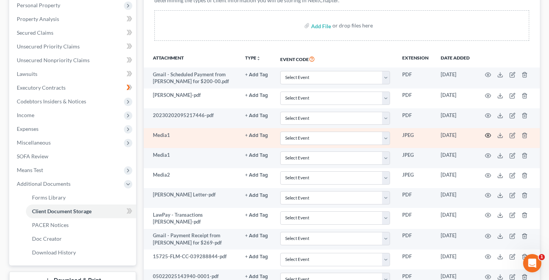
click at [486, 136] on icon "button" at bounding box center [488, 135] width 6 height 6
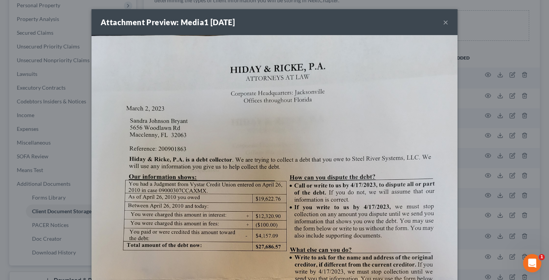
click at [444, 22] on button "×" at bounding box center [445, 22] width 5 height 9
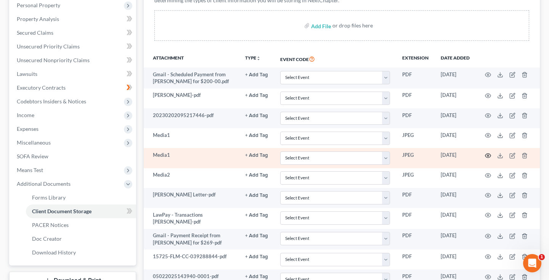
click at [488, 154] on icon "button" at bounding box center [488, 155] width 6 height 6
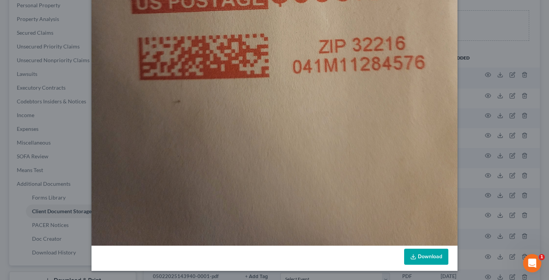
scroll to position [0, 0]
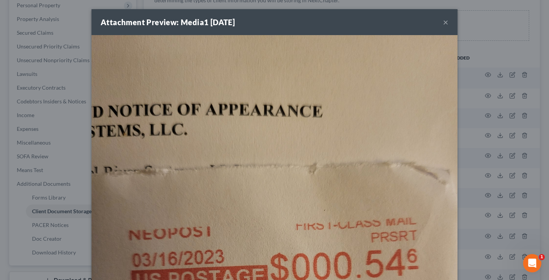
click at [444, 24] on button "×" at bounding box center [445, 22] width 5 height 9
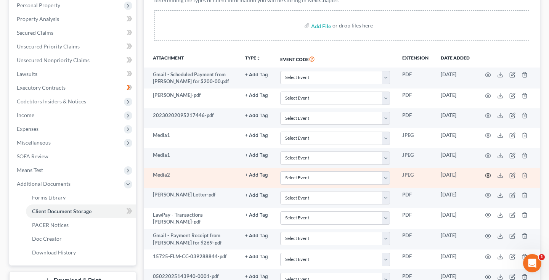
click at [488, 173] on icon "button" at bounding box center [488, 175] width 6 height 4
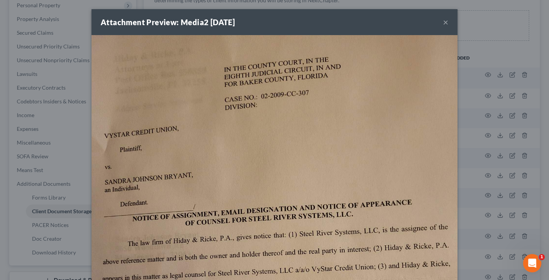
click at [446, 23] on button "×" at bounding box center [445, 22] width 5 height 9
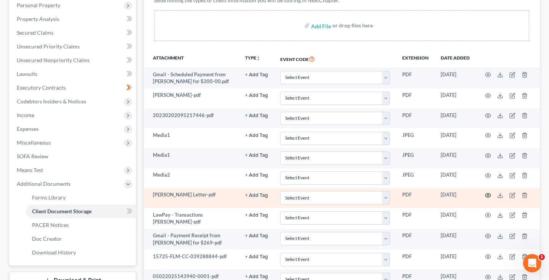
click at [486, 193] on icon "button" at bounding box center [488, 195] width 6 height 4
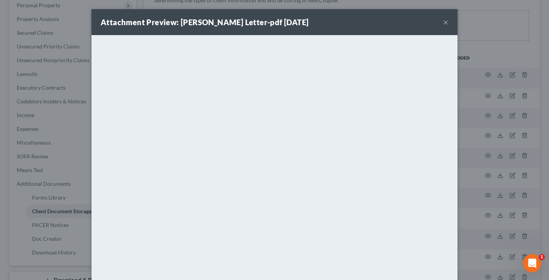
click at [445, 21] on button "×" at bounding box center [445, 22] width 5 height 9
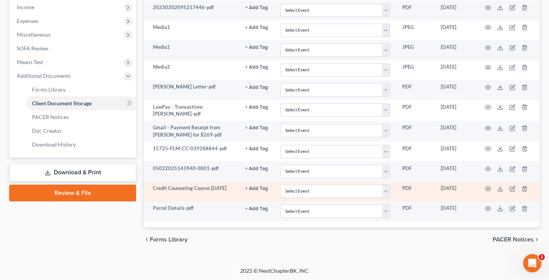
scroll to position [243, 0]
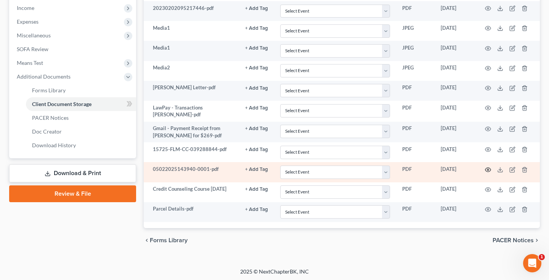
click at [489, 169] on circle "button" at bounding box center [488, 170] width 2 height 2
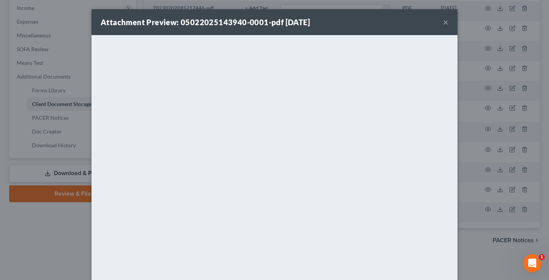
click at [444, 22] on button "×" at bounding box center [445, 22] width 5 height 9
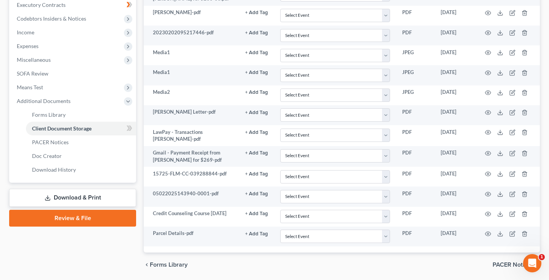
scroll to position [2, 0]
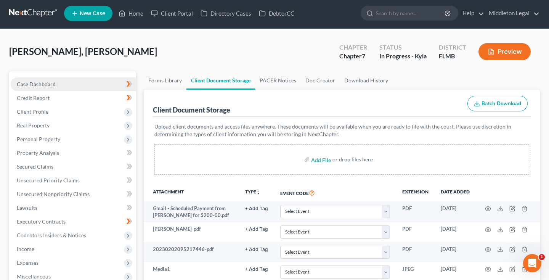
click at [51, 81] on span "Case Dashboard" at bounding box center [36, 84] width 39 height 6
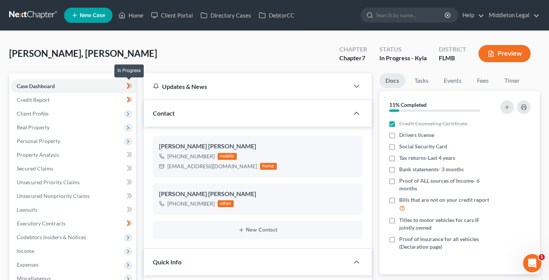
scroll to position [780, 0]
click at [41, 14] on link at bounding box center [33, 15] width 49 height 14
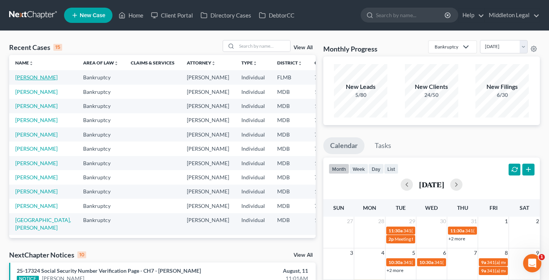
click at [27, 79] on link "[PERSON_NAME]" at bounding box center [36, 77] width 42 height 6
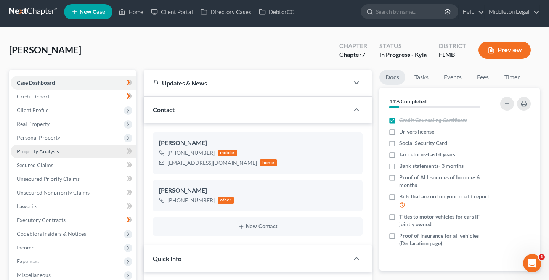
scroll to position [780, 0]
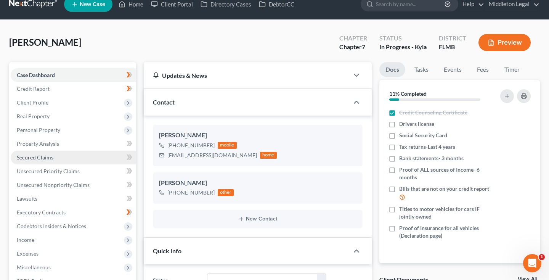
click at [74, 156] on link "Secured Claims" at bounding box center [73, 158] width 125 height 14
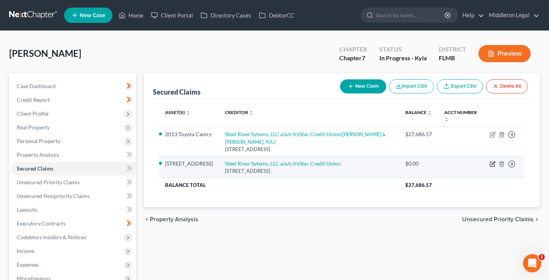
click at [492, 161] on icon "button" at bounding box center [492, 164] width 6 height 6
select select "14"
select select "0"
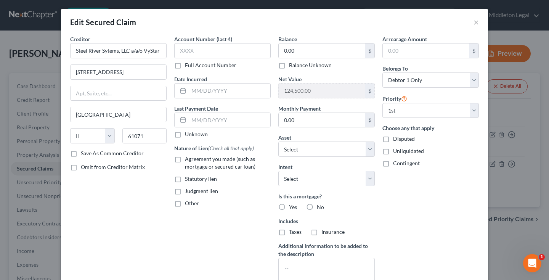
click at [185, 160] on label "Agreement you made (such as mortgage or secured car loan)" at bounding box center [228, 162] width 86 height 15
click at [188, 160] on input "Agreement you made (such as mortgage or secured car loan)" at bounding box center [190, 157] width 5 height 5
checkbox input "true"
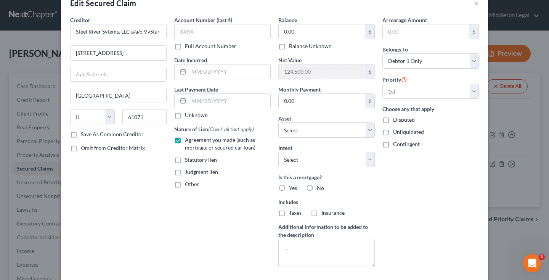
scroll to position [21, 0]
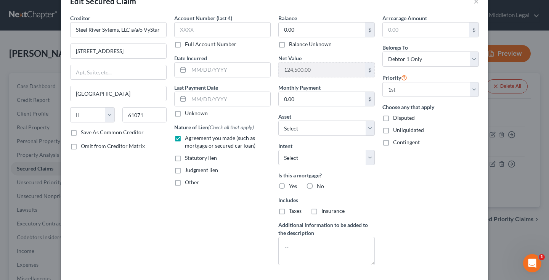
click at [185, 170] on label "Judgment lien" at bounding box center [201, 170] width 33 height 8
click at [188, 170] on input "Judgment lien" at bounding box center [190, 168] width 5 height 5
checkbox input "true"
click at [185, 137] on label "Agreement you made (such as mortgage or secured car loan)" at bounding box center [228, 141] width 86 height 15
click at [188, 137] on input "Agreement you made (such as mortgage or secured car loan)" at bounding box center [190, 136] width 5 height 5
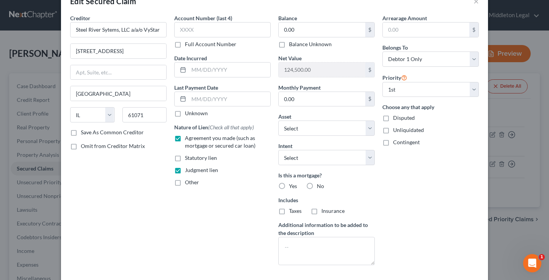
checkbox input "false"
select select "3"
click at [317, 186] on label "No" at bounding box center [320, 186] width 7 height 8
click at [320, 186] on input "No" at bounding box center [322, 184] width 5 height 5
radio input "true"
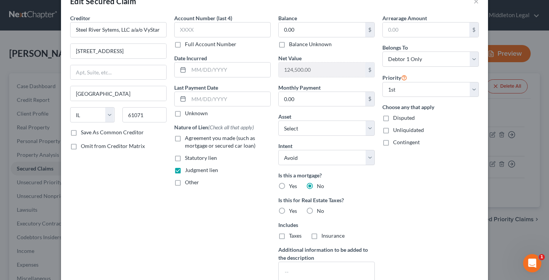
click at [317, 209] on label "No" at bounding box center [320, 211] width 7 height 8
click at [320, 209] on input "No" at bounding box center [322, 209] width 5 height 5
radio input "true"
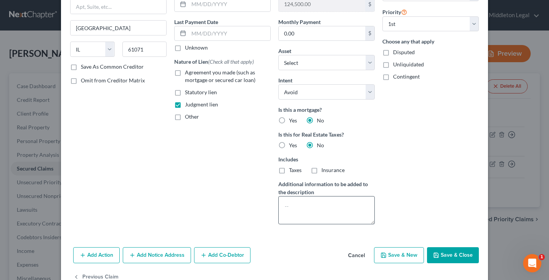
scroll to position [95, 0]
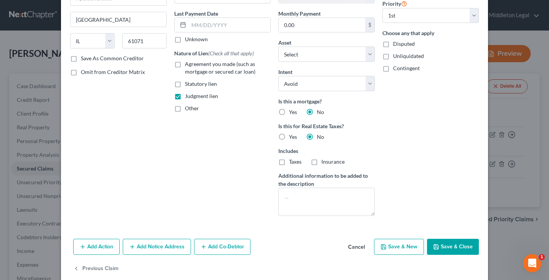
click at [436, 249] on icon "button" at bounding box center [436, 247] width 6 height 6
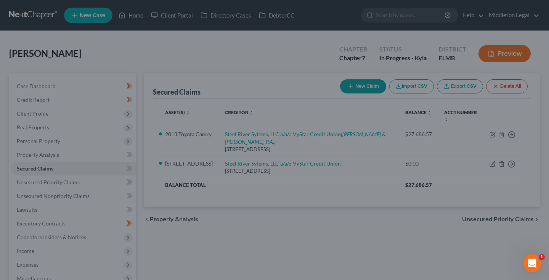
select select "8"
type input "0"
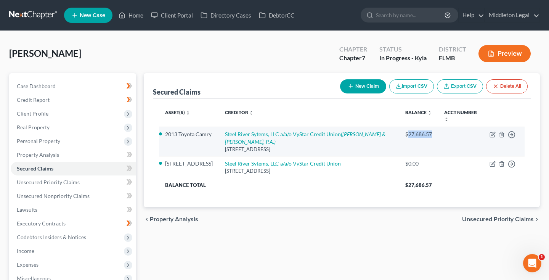
drag, startPoint x: 401, startPoint y: 128, endPoint x: 428, endPoint y: 130, distance: 26.7
click at [428, 130] on td "$27,686.57" at bounding box center [418, 141] width 39 height 29
copy div "27,686.57"
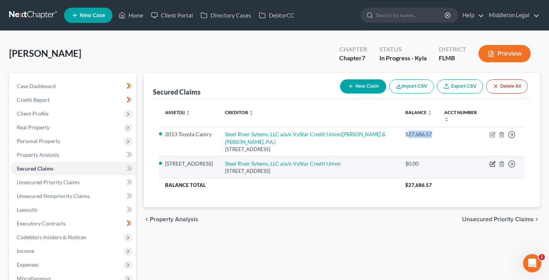
click at [493, 161] on icon "button" at bounding box center [492, 164] width 6 height 6
select select "14"
select select "3"
select select "0"
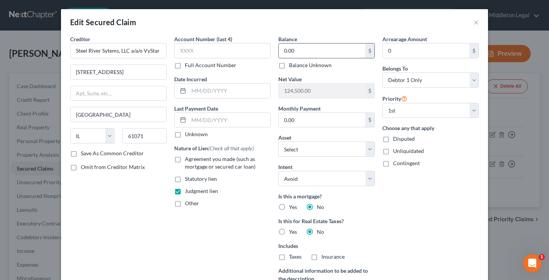
click at [319, 51] on input "0.00" at bounding box center [322, 50] width 87 height 14
paste input "27,686.57"
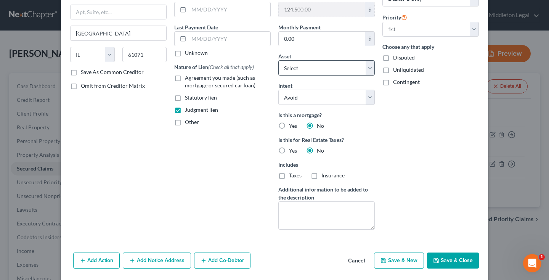
scroll to position [85, 0]
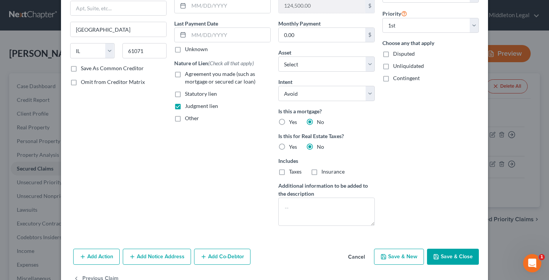
type input "27,686.57"
click at [452, 256] on button "Save & Close" at bounding box center [453, 257] width 52 height 16
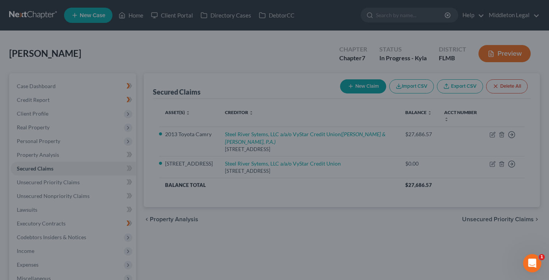
type input "96,813.43"
select select "8"
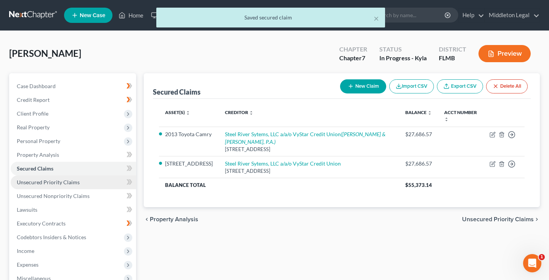
click at [75, 184] on span "Unsecured Priority Claims" at bounding box center [48, 182] width 63 height 6
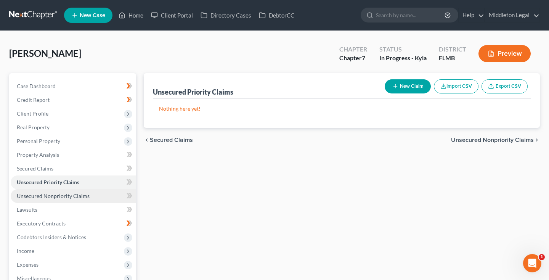
click at [73, 194] on span "Unsecured Nonpriority Claims" at bounding box center [53, 196] width 73 height 6
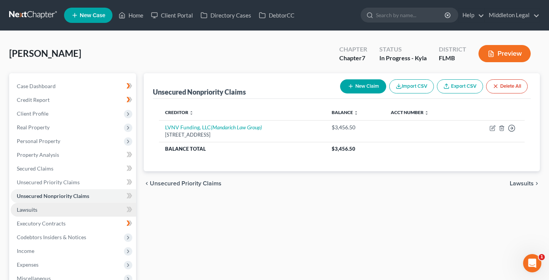
click at [43, 207] on link "Lawsuits" at bounding box center [73, 210] width 125 height 14
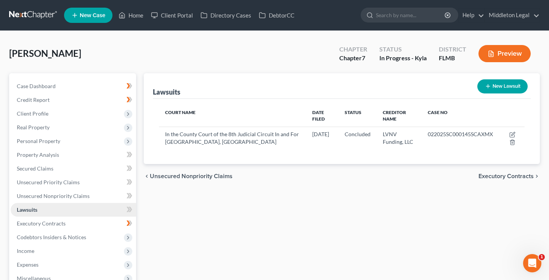
click at [51, 209] on link "Lawsuits" at bounding box center [73, 210] width 125 height 14
click at [56, 198] on span "Unsecured Nonpriority Claims" at bounding box center [53, 196] width 73 height 6
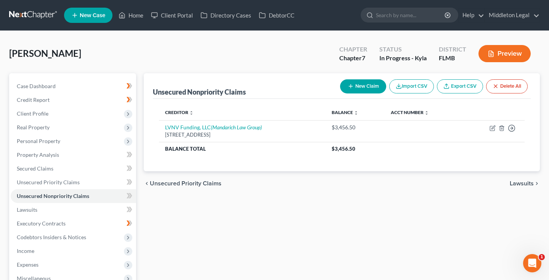
click at [363, 85] on button "New Claim" at bounding box center [363, 86] width 46 height 14
select select "0"
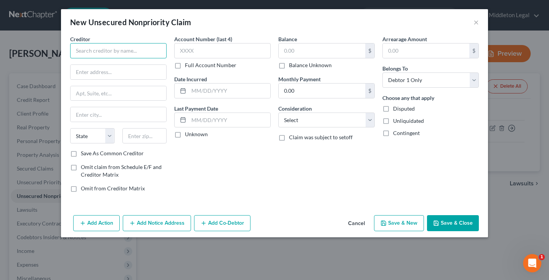
click at [157, 50] on input "text" at bounding box center [118, 50] width 96 height 15
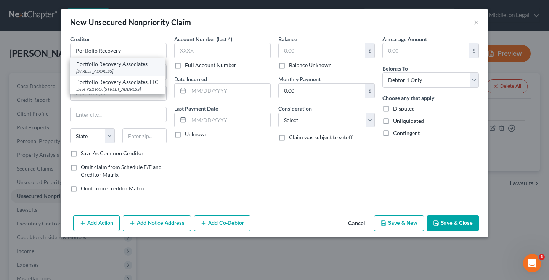
click at [107, 68] on div "120 Corporate Blvd, Suite 100, Norfolk, VA 23502" at bounding box center [117, 71] width 82 height 6
type input "Portfolio Recovery Associates"
type input "120 Corporate Blvd, Suite 100"
type input "Norfolk"
select select "48"
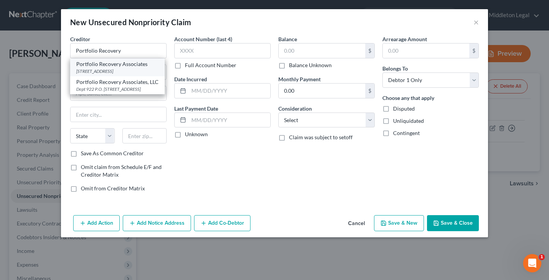
type input "23502"
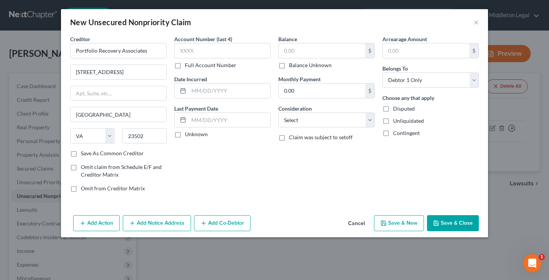
click at [452, 222] on button "Save & Close" at bounding box center [453, 223] width 52 height 16
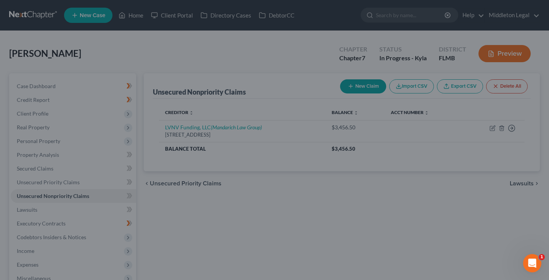
type input "0.00"
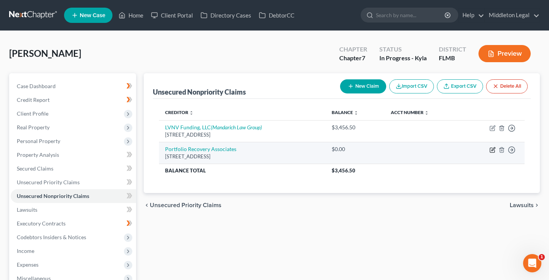
click at [493, 149] on icon "button" at bounding box center [492, 148] width 3 height 3
select select "48"
select select "0"
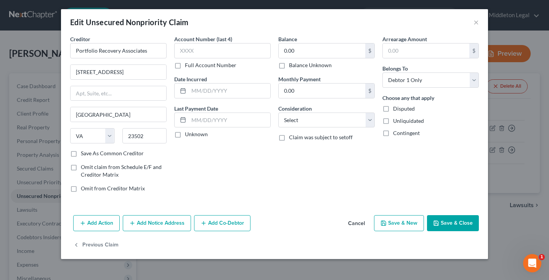
click at [167, 223] on button "Add Notice Address" at bounding box center [157, 223] width 68 height 16
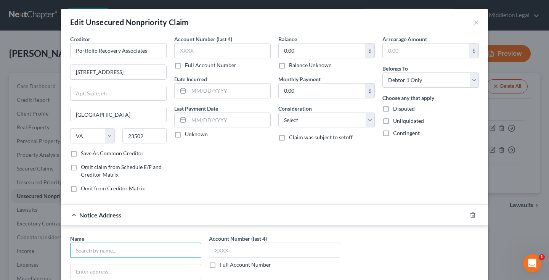
click at [140, 249] on input "text" at bounding box center [135, 249] width 131 height 15
paste input "Hayt Hayt & Landau, PL"
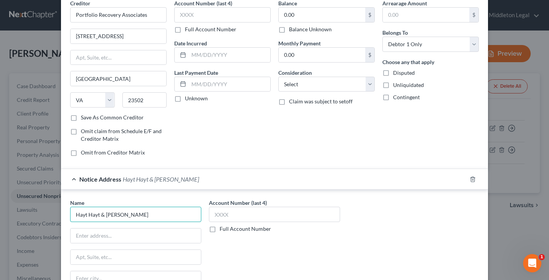
scroll to position [75, 0]
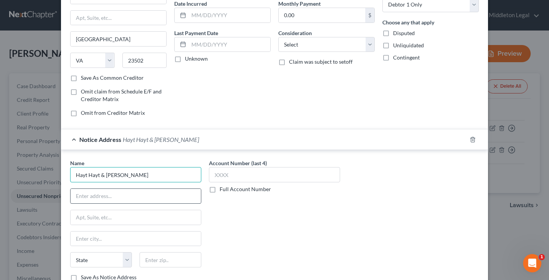
type input "Hayt Hayt & Landau, PL"
paste input "7765 SW 87th Ave Ste 101"
type input "7765 SW 87th Ave Ste 101"
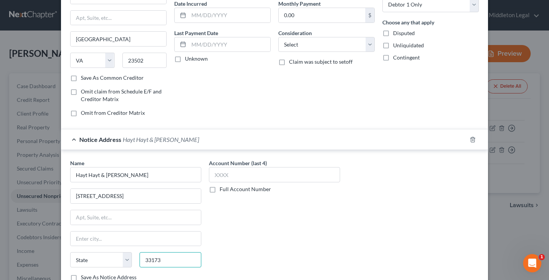
type input "33173"
type input "Miami"
select select "9"
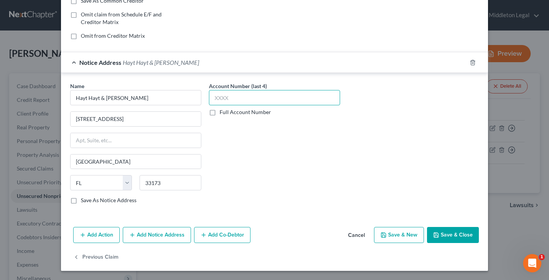
scroll to position [152, 0]
click at [454, 229] on button "Save & Close" at bounding box center [453, 235] width 52 height 16
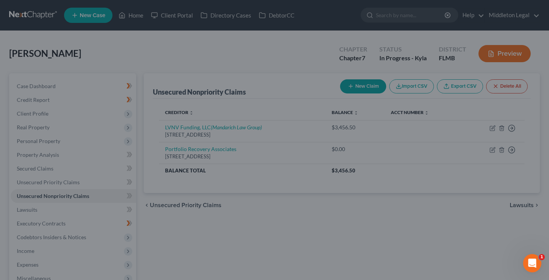
type input "0"
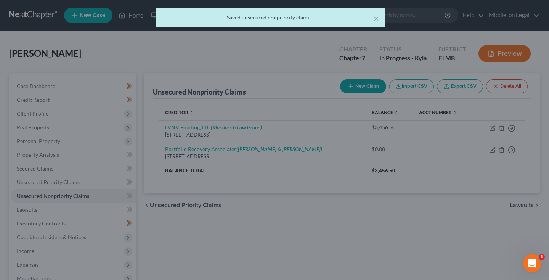
scroll to position [0, 0]
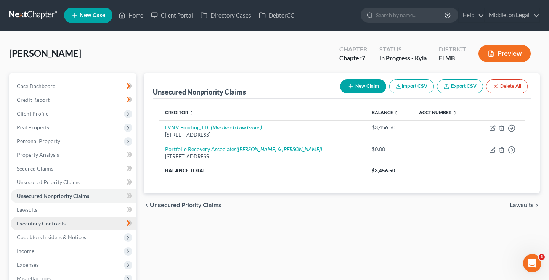
click at [25, 224] on span "Executory Contracts" at bounding box center [41, 223] width 49 height 6
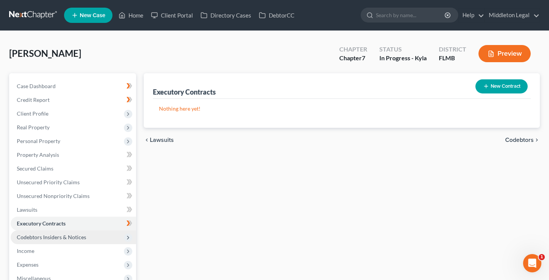
click at [39, 239] on span "Codebtors Insiders & Notices" at bounding box center [51, 237] width 69 height 6
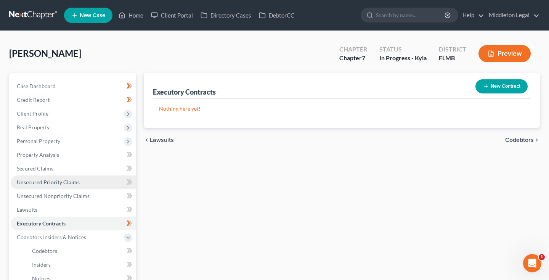
click at [63, 183] on span "Unsecured Priority Claims" at bounding box center [48, 182] width 63 height 6
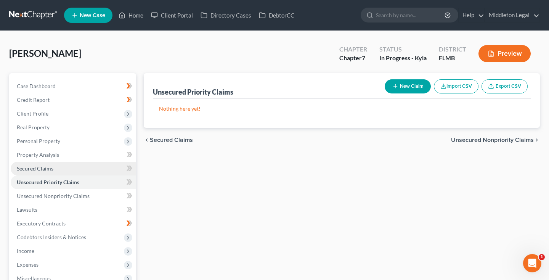
click at [53, 172] on link "Secured Claims" at bounding box center [73, 169] width 125 height 14
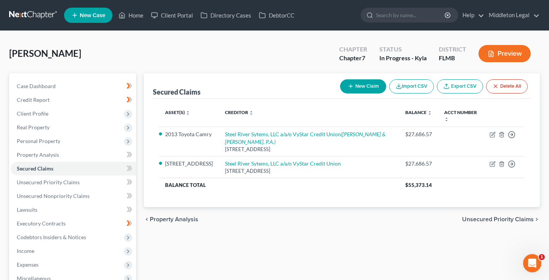
click at [45, 14] on link at bounding box center [33, 15] width 49 height 14
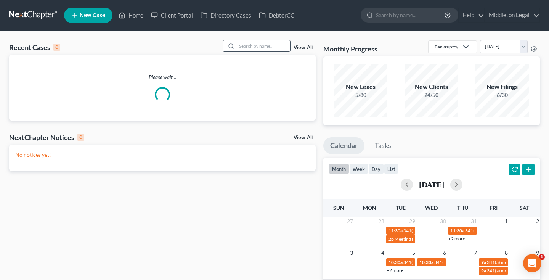
click at [252, 47] on input "search" at bounding box center [263, 45] width 53 height 11
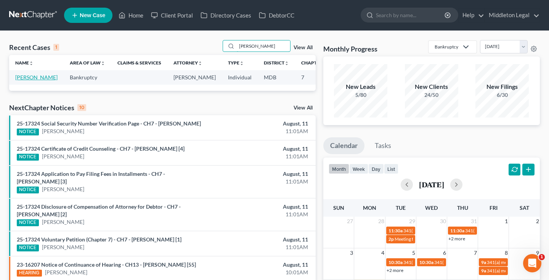
type input "[PERSON_NAME]"
click at [22, 80] on link "[PERSON_NAME]" at bounding box center [36, 77] width 42 height 6
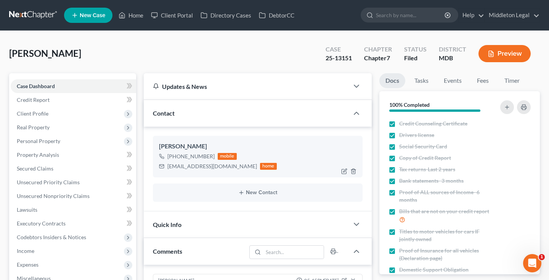
scroll to position [897, 0]
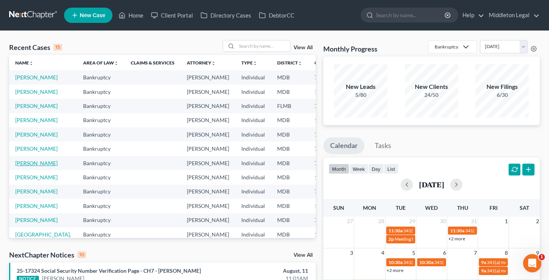
click at [29, 166] on link "[PERSON_NAME]" at bounding box center [36, 163] width 42 height 6
click at [28, 166] on link "[PERSON_NAME]" at bounding box center [36, 163] width 42 height 6
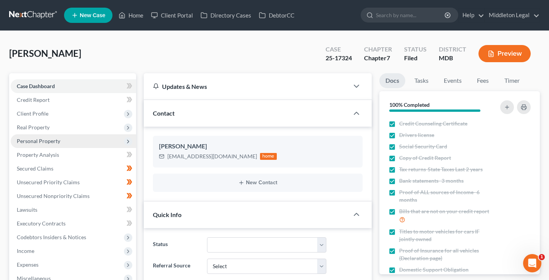
scroll to position [16, 0]
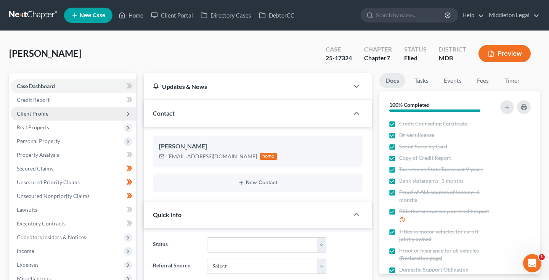
click at [50, 116] on span "Client Profile" at bounding box center [73, 114] width 125 height 14
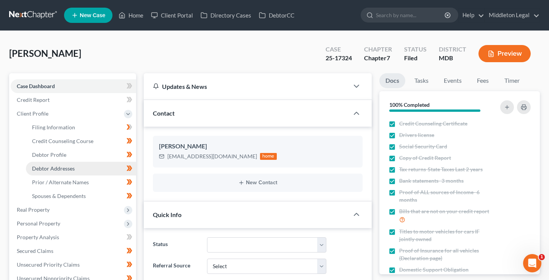
click at [51, 166] on span "Debtor Addresses" at bounding box center [53, 168] width 43 height 6
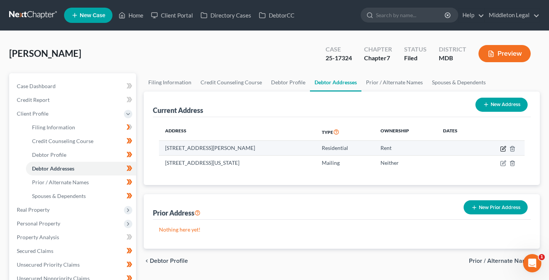
click at [504, 148] on icon "button" at bounding box center [503, 149] width 6 height 6
select select "21"
select select "0"
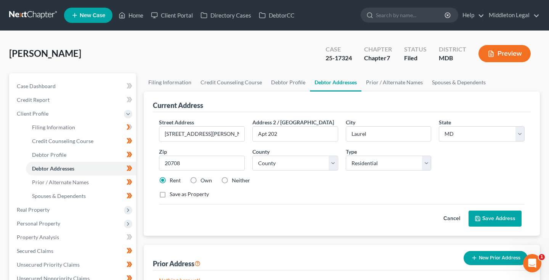
click at [459, 217] on button "Cancel" at bounding box center [452, 218] width 34 height 15
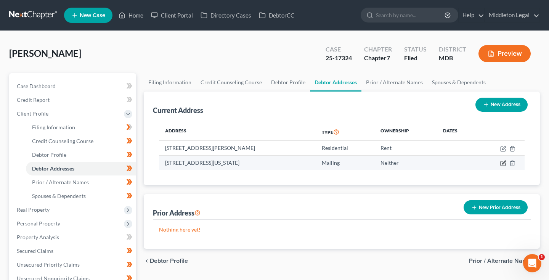
click at [502, 164] on icon "button" at bounding box center [503, 161] width 3 height 3
select select "8"
select select "0"
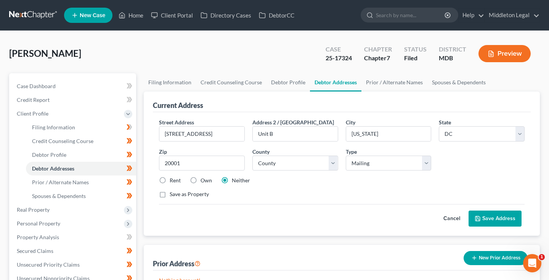
click at [451, 221] on button "Cancel" at bounding box center [452, 218] width 34 height 15
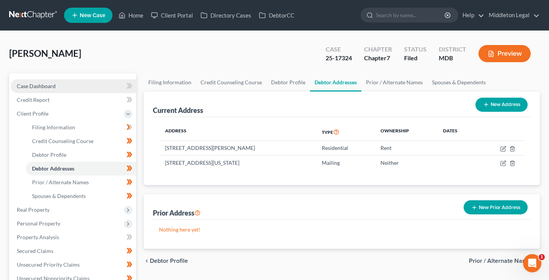
click at [58, 85] on link "Case Dashboard" at bounding box center [73, 86] width 125 height 14
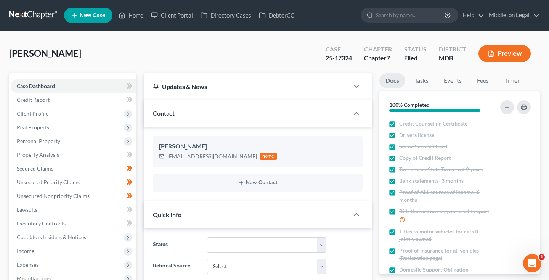
scroll to position [16, 0]
click at [34, 15] on link at bounding box center [33, 15] width 49 height 14
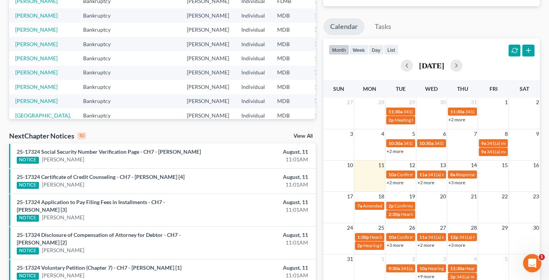
scroll to position [119, 0]
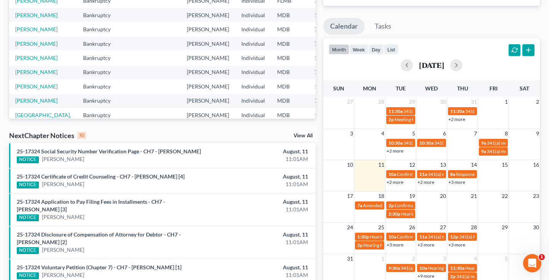
click at [426, 183] on link "+2 more" at bounding box center [425, 182] width 17 height 6
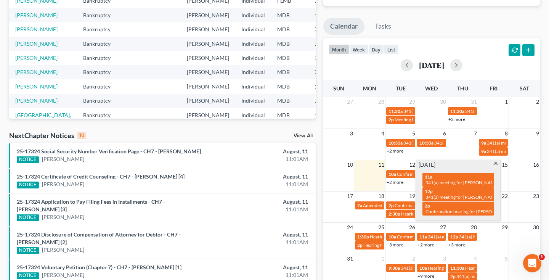
click at [496, 164] on span at bounding box center [496, 164] width 6 height 5
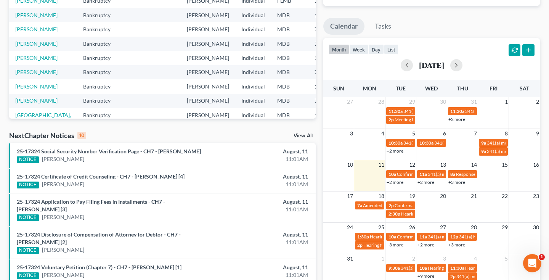
click at [459, 182] on link "+3 more" at bounding box center [456, 182] width 17 height 6
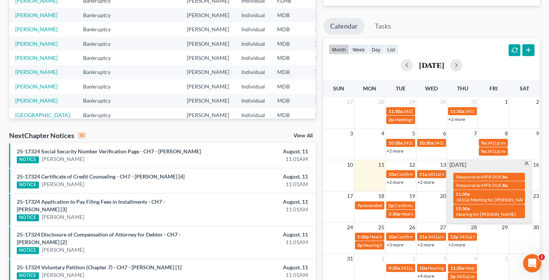
click at [528, 162] on span at bounding box center [527, 164] width 6 height 5
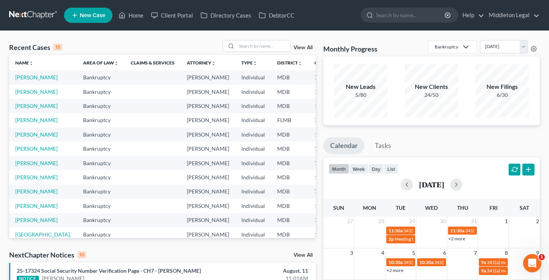
scroll to position [0, 0]
click at [254, 48] on input "search" at bounding box center [263, 45] width 53 height 11
type input "[PERSON_NAME]"
